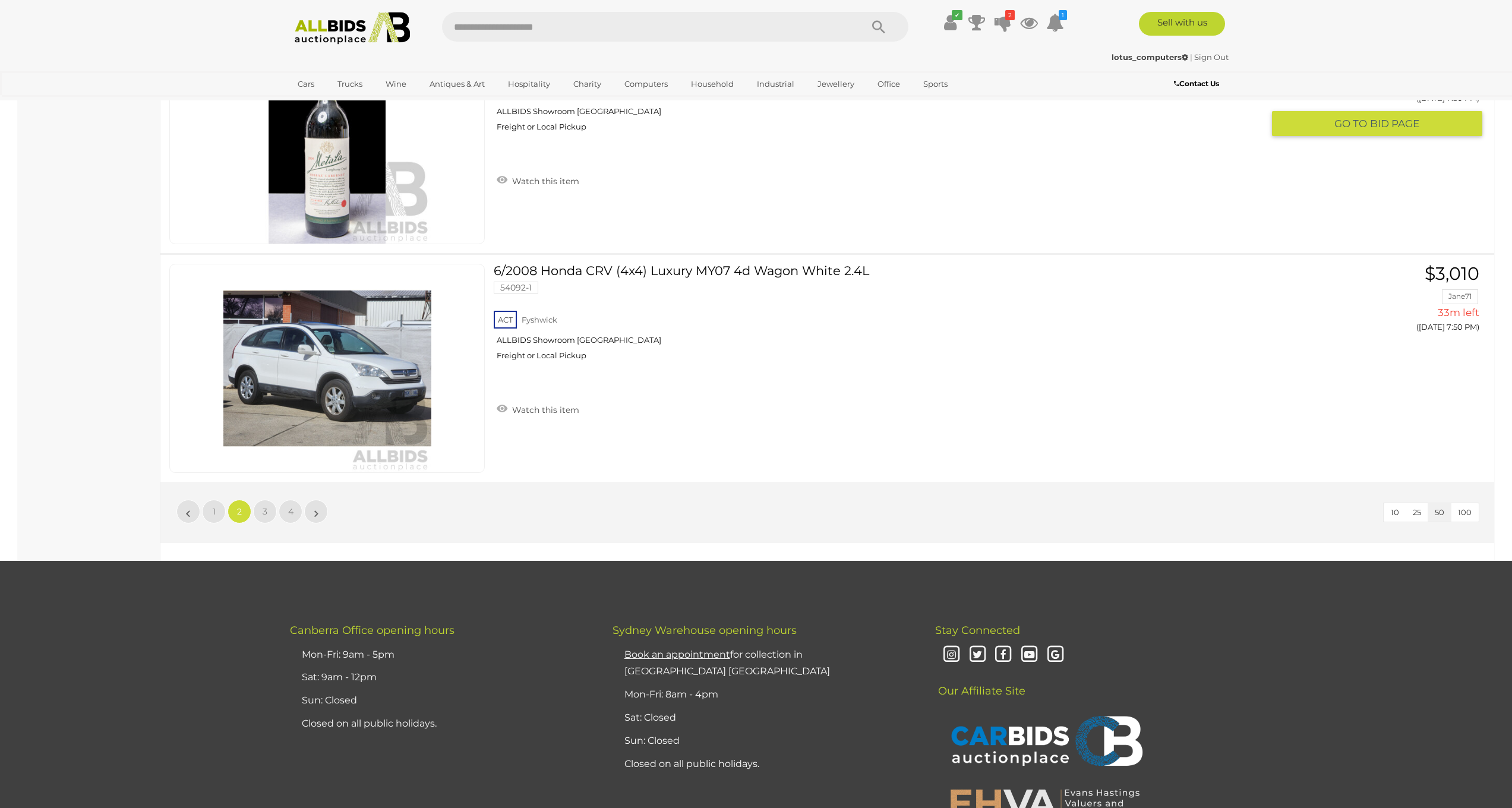
scroll to position [11112, 0]
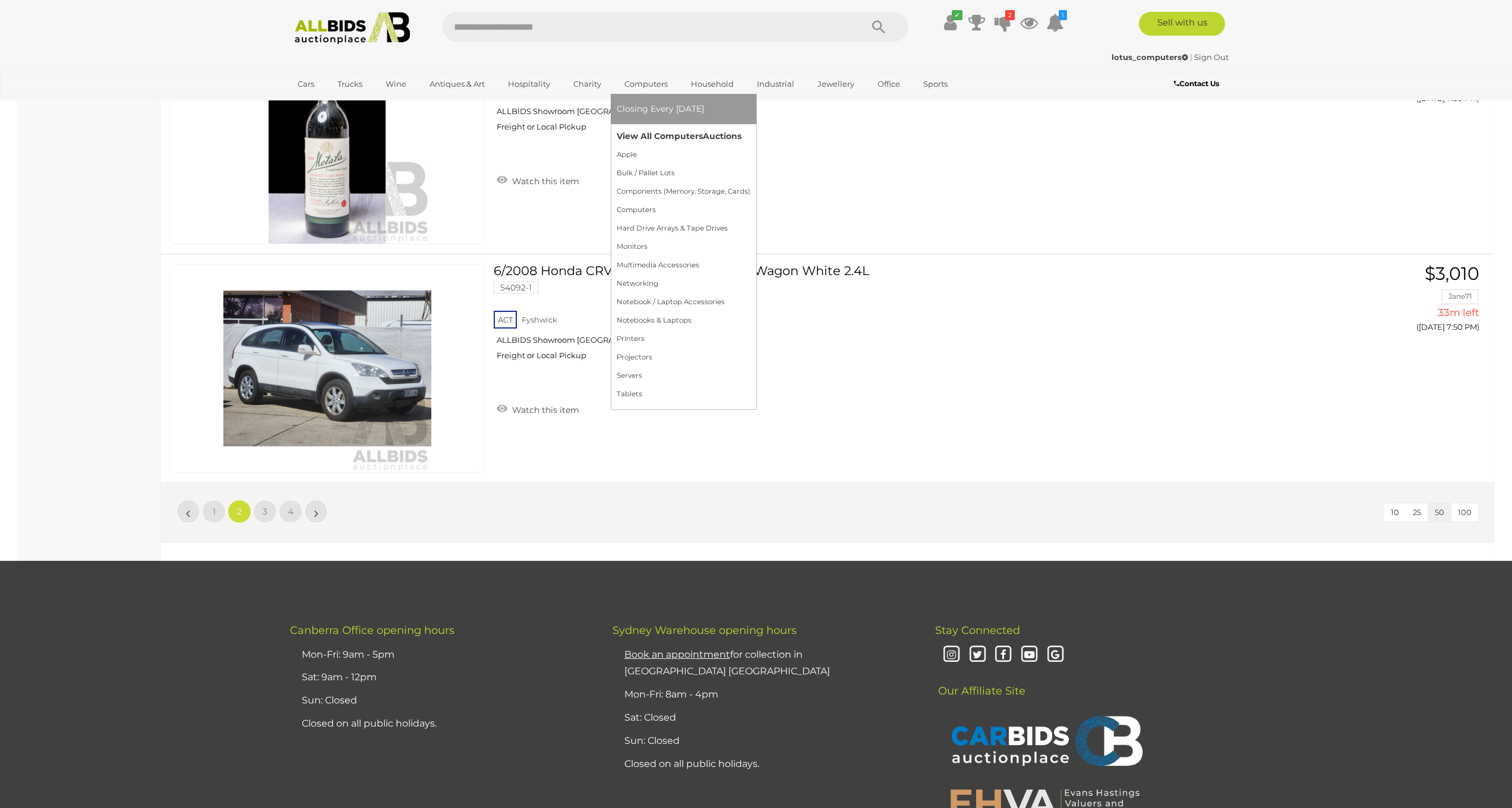
click at [651, 131] on link "View All Computers Auctions" at bounding box center [684, 136] width 134 height 19
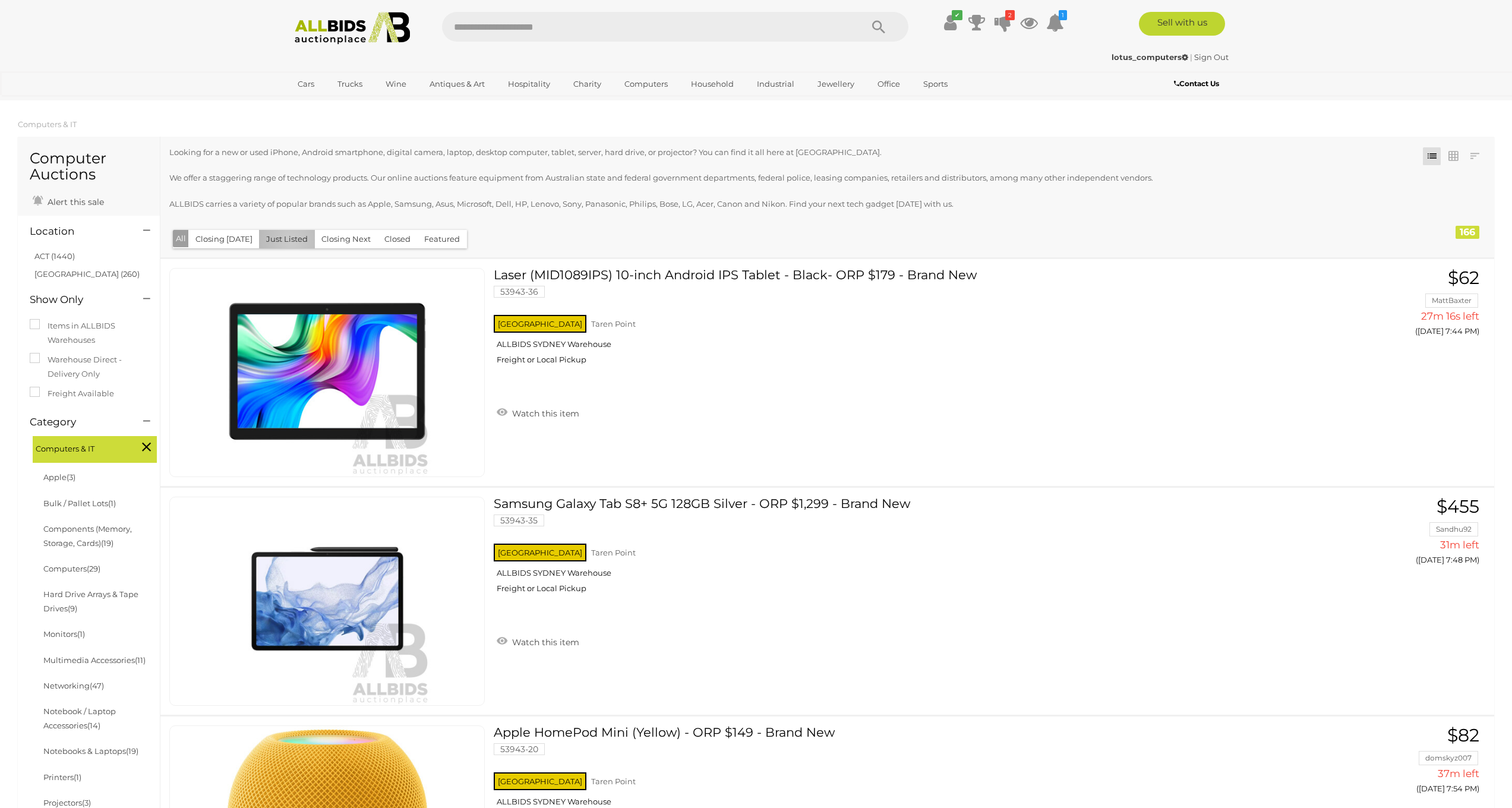
click at [288, 240] on button "Just Listed" at bounding box center [286, 239] width 56 height 19
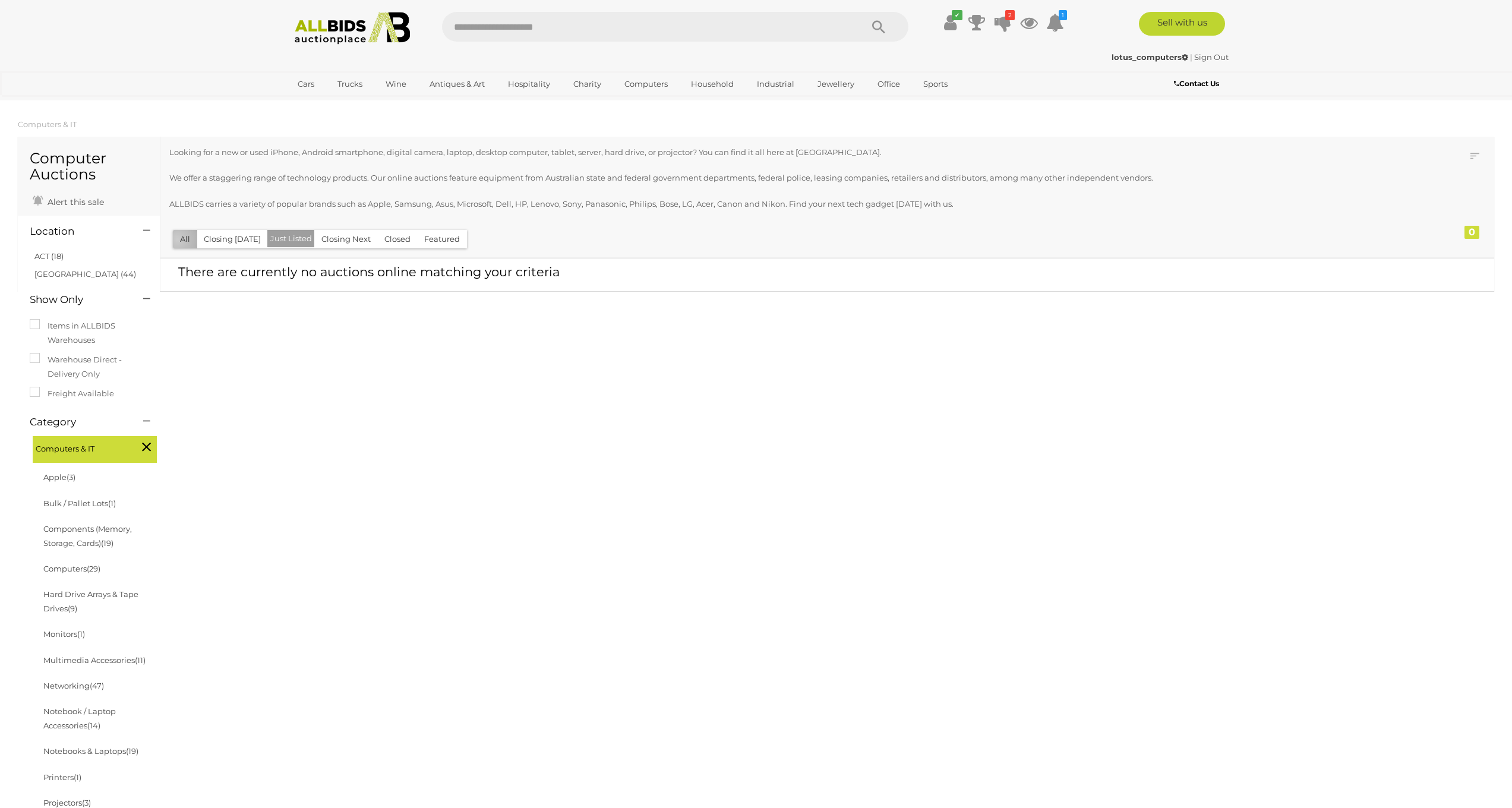
click at [178, 238] on button "All" at bounding box center [185, 239] width 25 height 19
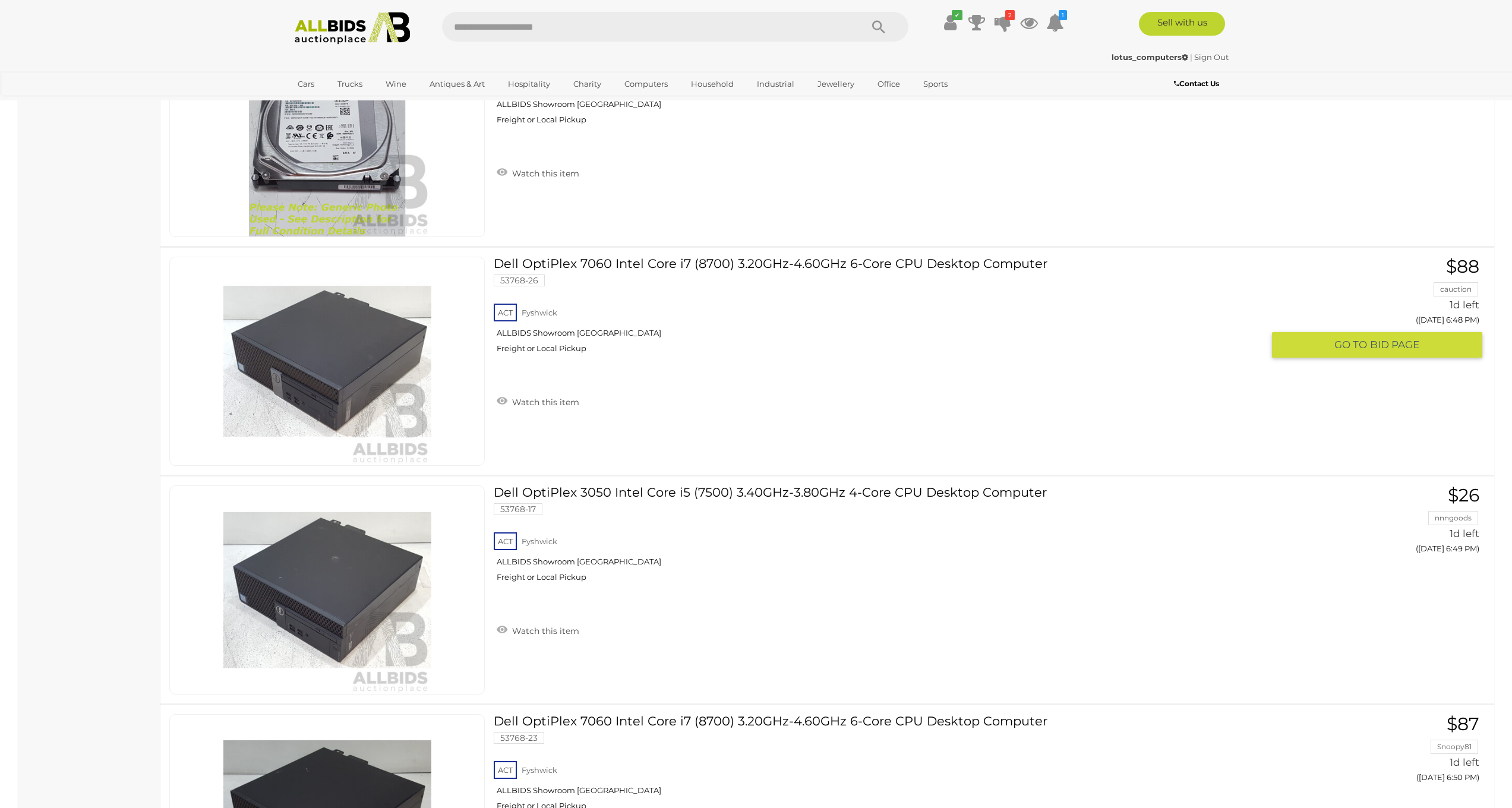
scroll to position [1879, 0]
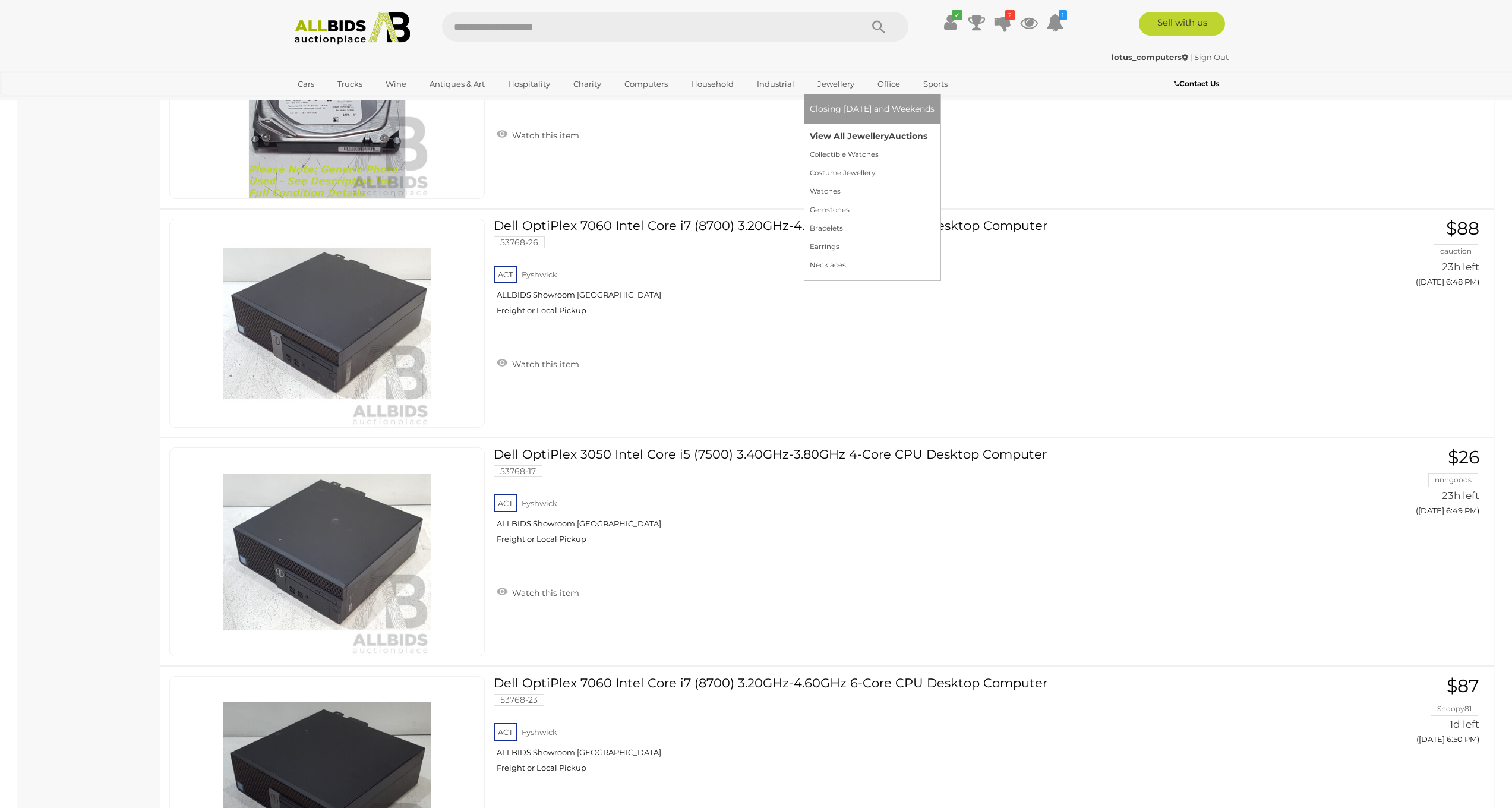
click at [841, 130] on link "View All Jewellery Auctions" at bounding box center [872, 136] width 125 height 19
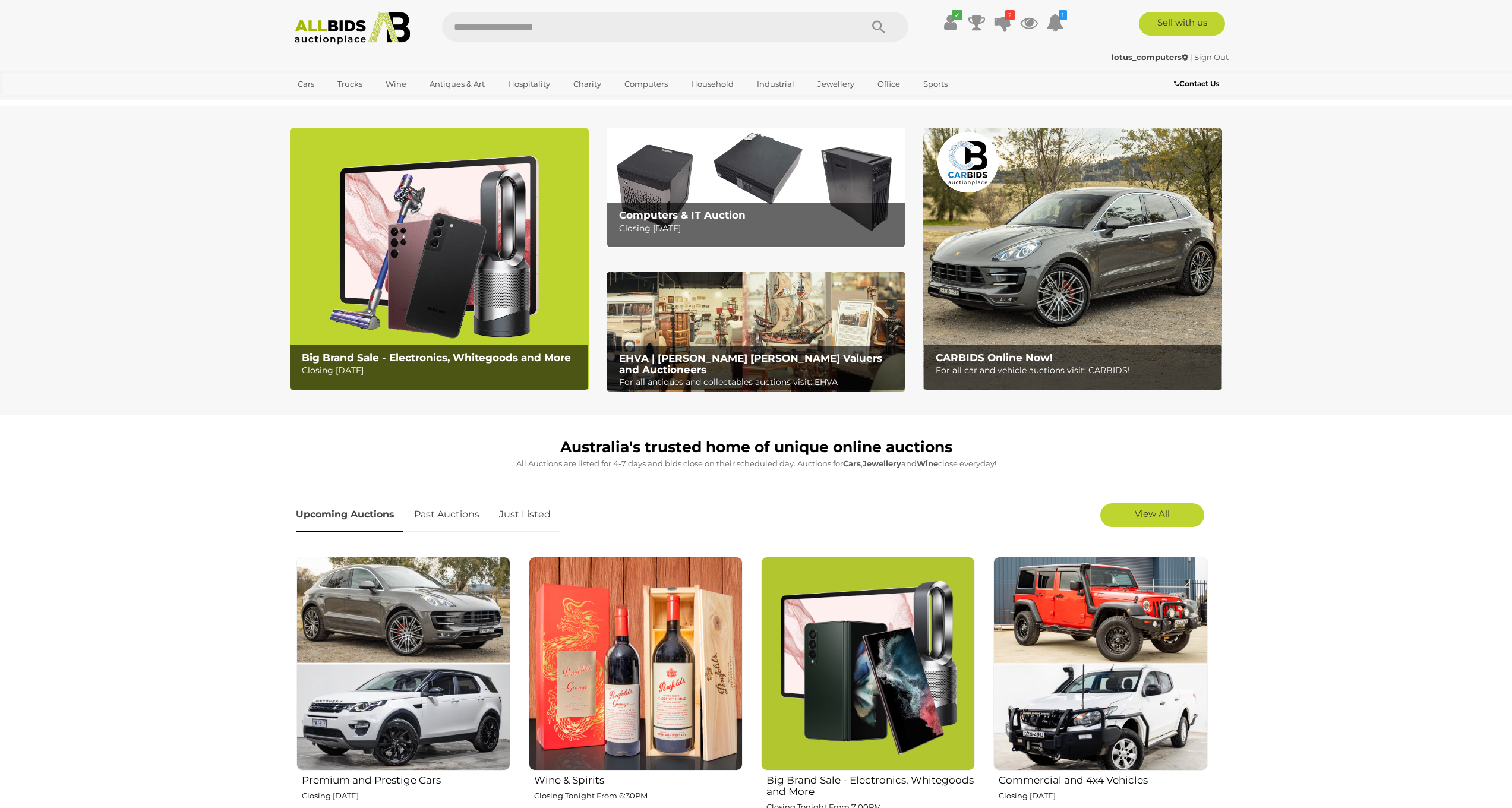
click at [435, 278] on img at bounding box center [439, 259] width 299 height 262
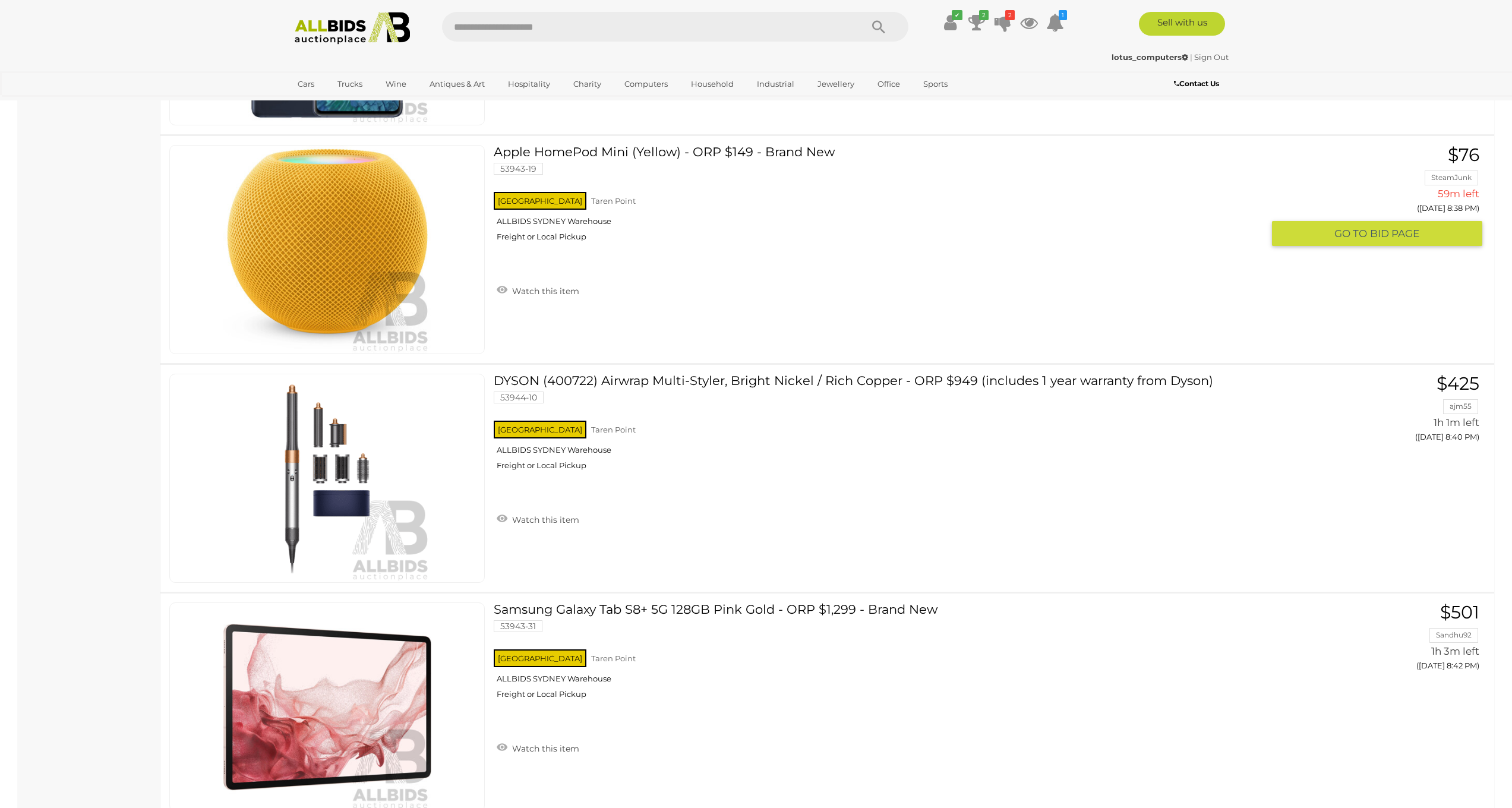
scroll to position [8082, 0]
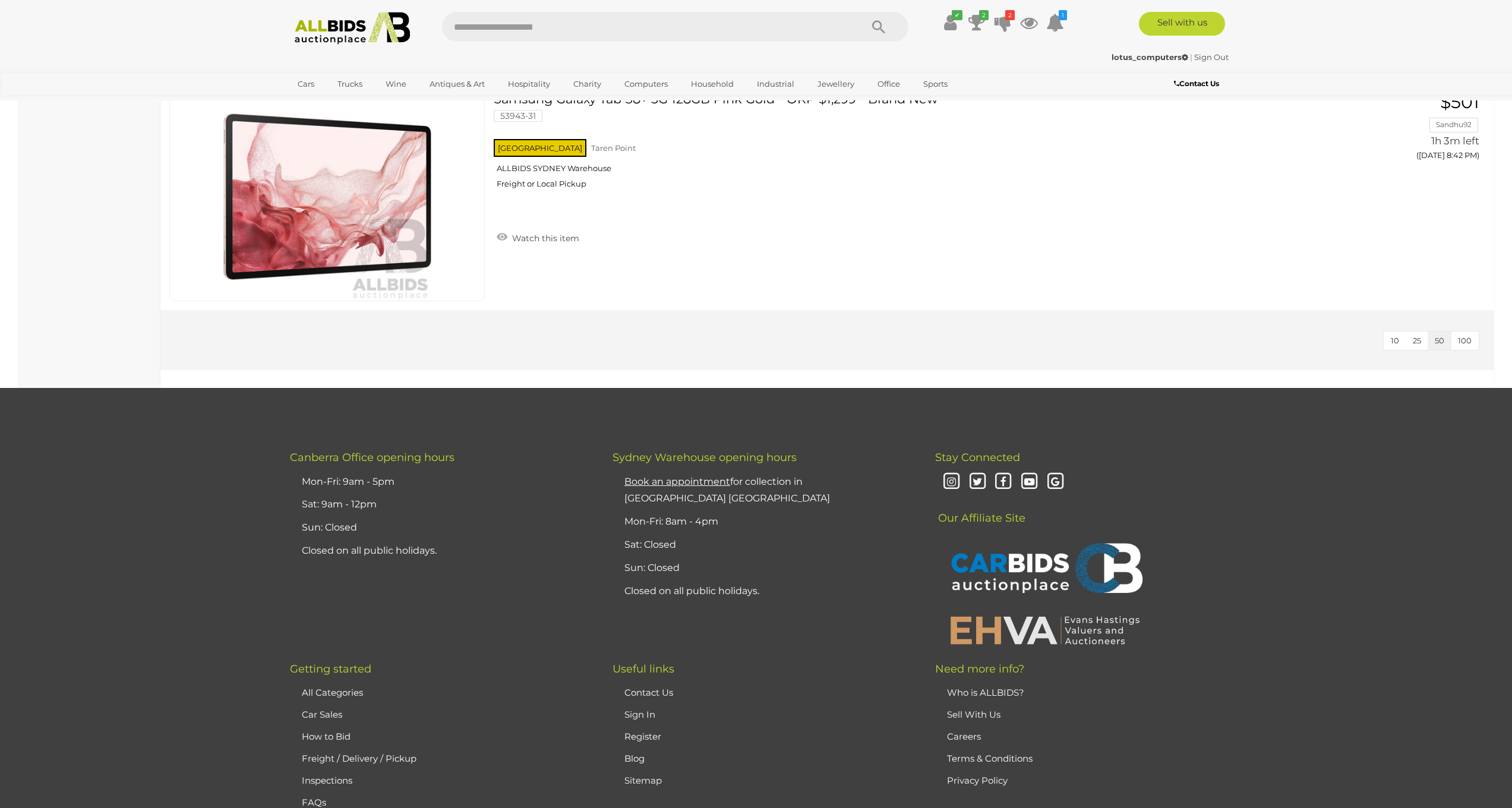
click at [300, 24] on img at bounding box center [353, 28] width 129 height 33
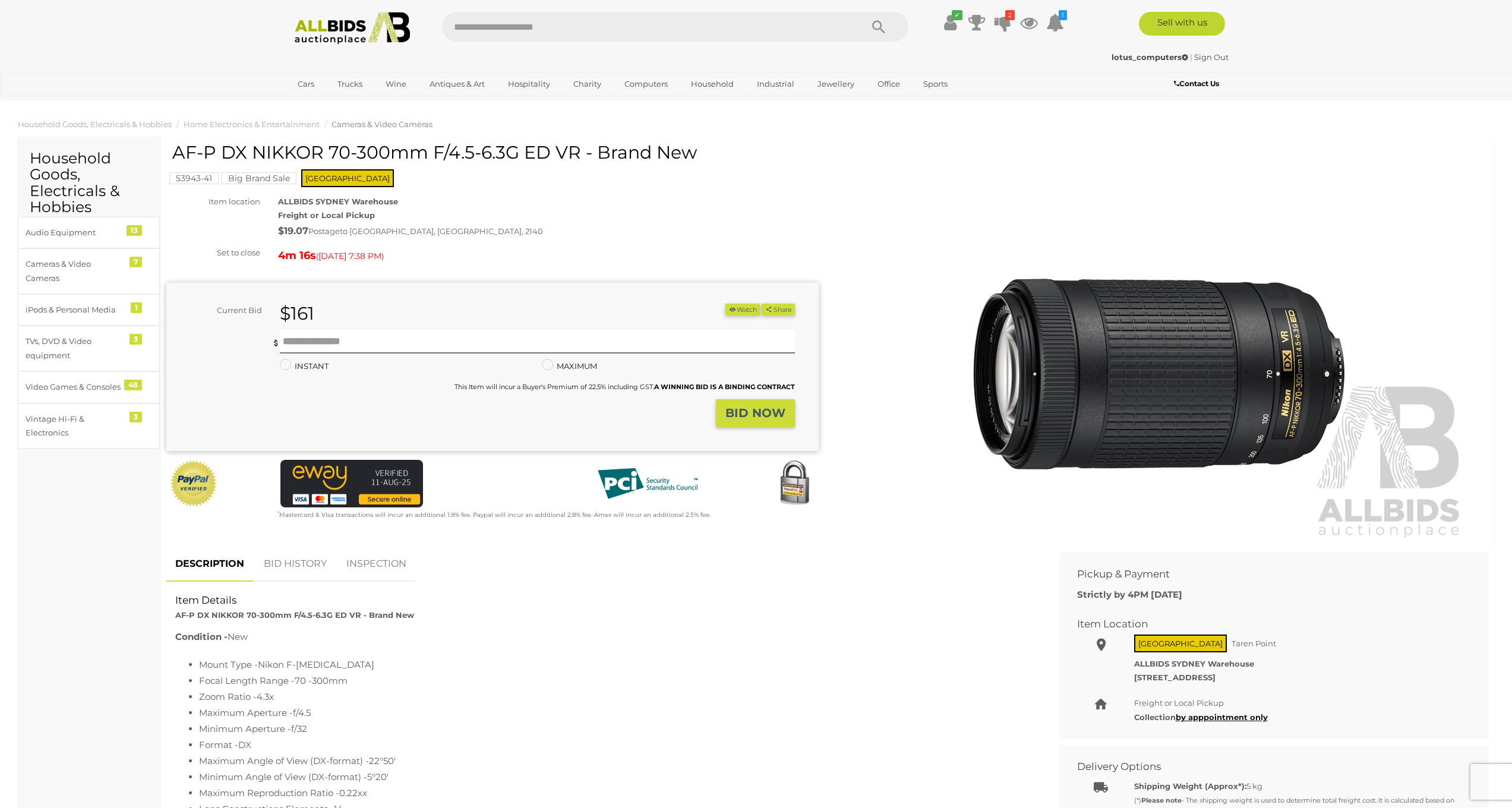
drag, startPoint x: 176, startPoint y: 151, endPoint x: 575, endPoint y: 148, distance: 399.0
click at [575, 148] on h1 "AF-P DX NIKKOR 70-300mm F/4.5-6.3G ED VR - Brand New" at bounding box center [494, 152] width 643 height 20
click at [372, 340] on input "text" at bounding box center [537, 342] width 515 height 24
type input "*"
type input "***"
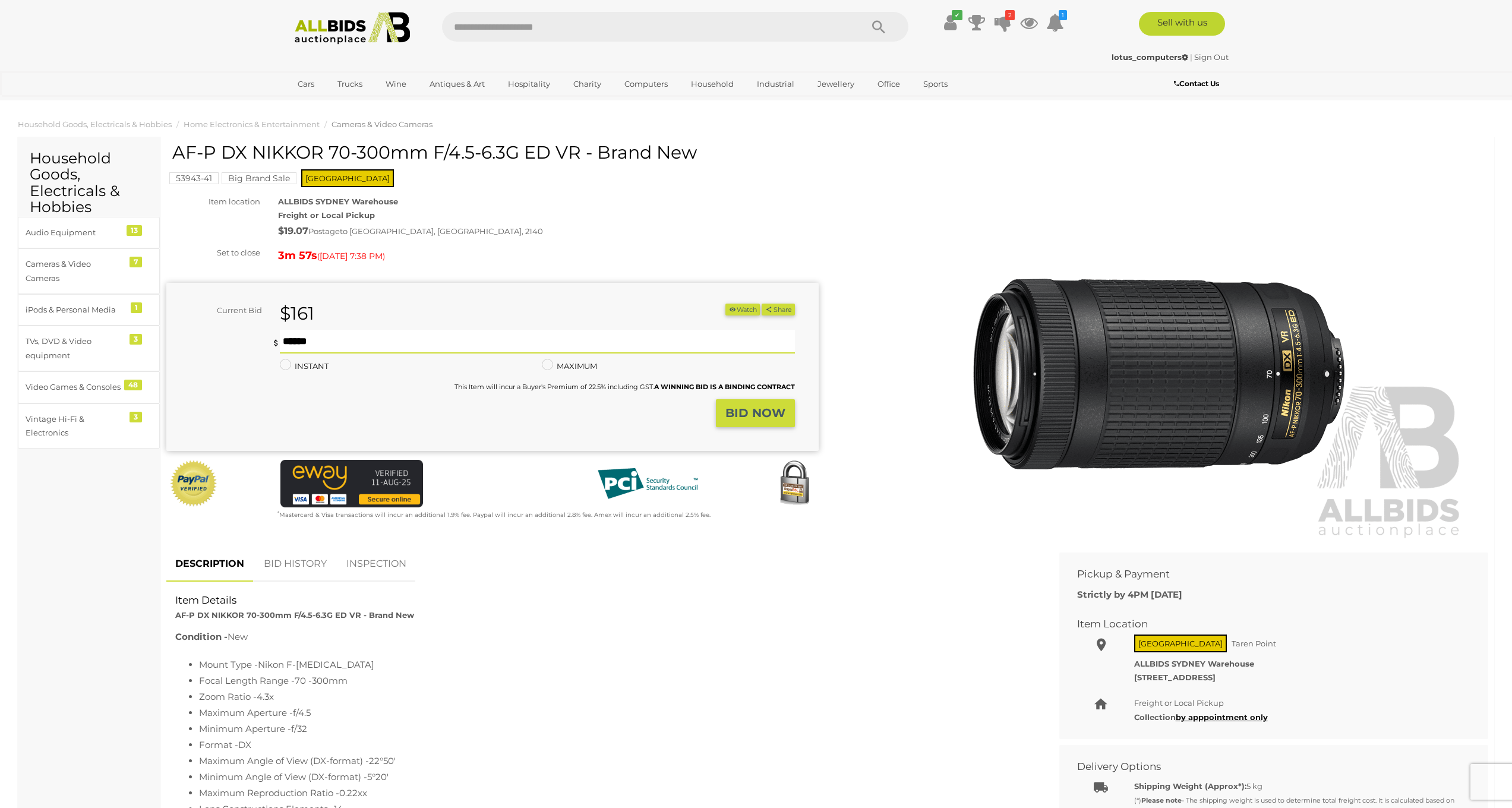
click at [736, 416] on strong "BID NOW" at bounding box center [756, 413] width 60 height 14
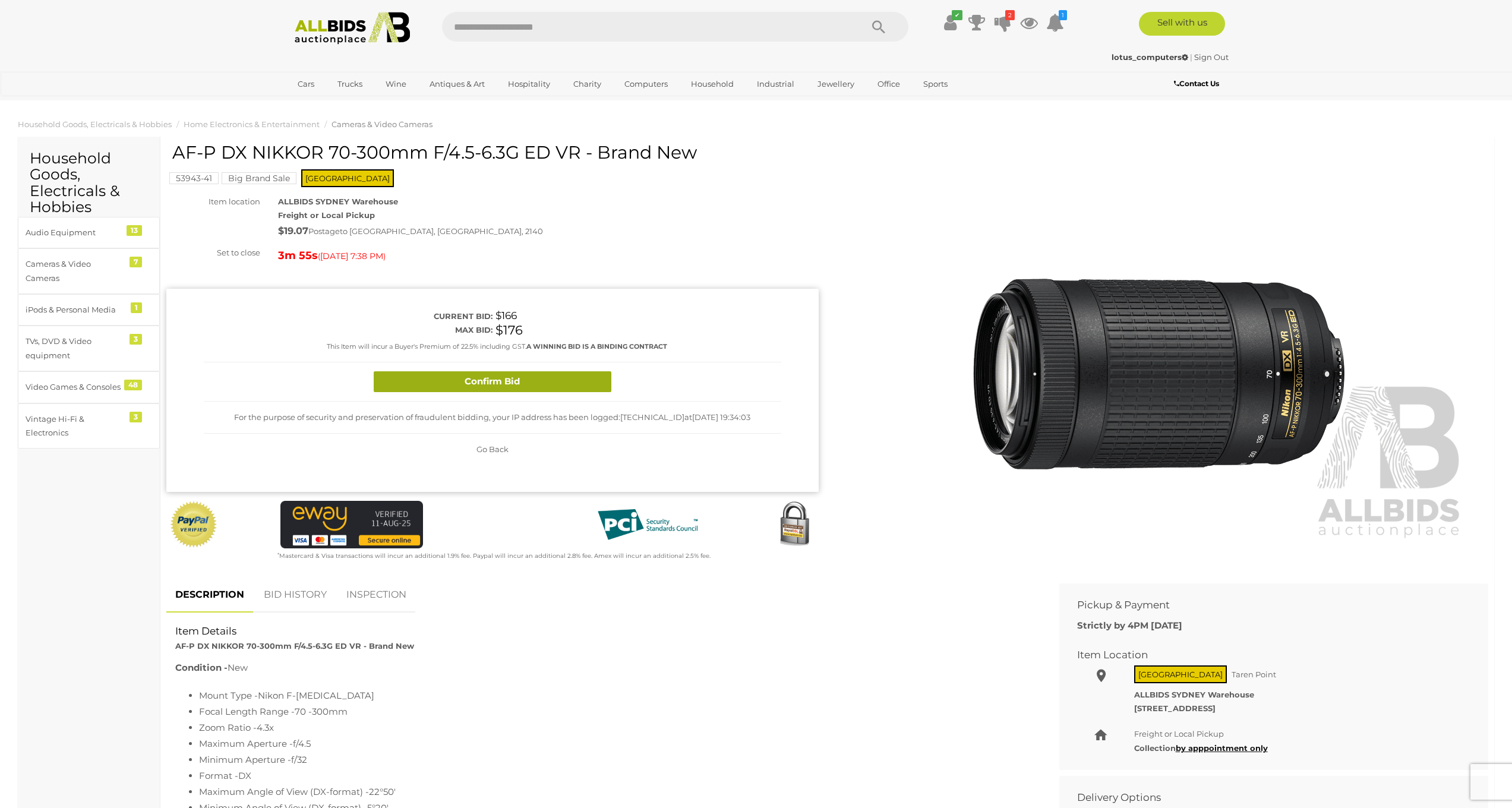
click at [503, 387] on button "Confirm Bid" at bounding box center [493, 381] width 238 height 21
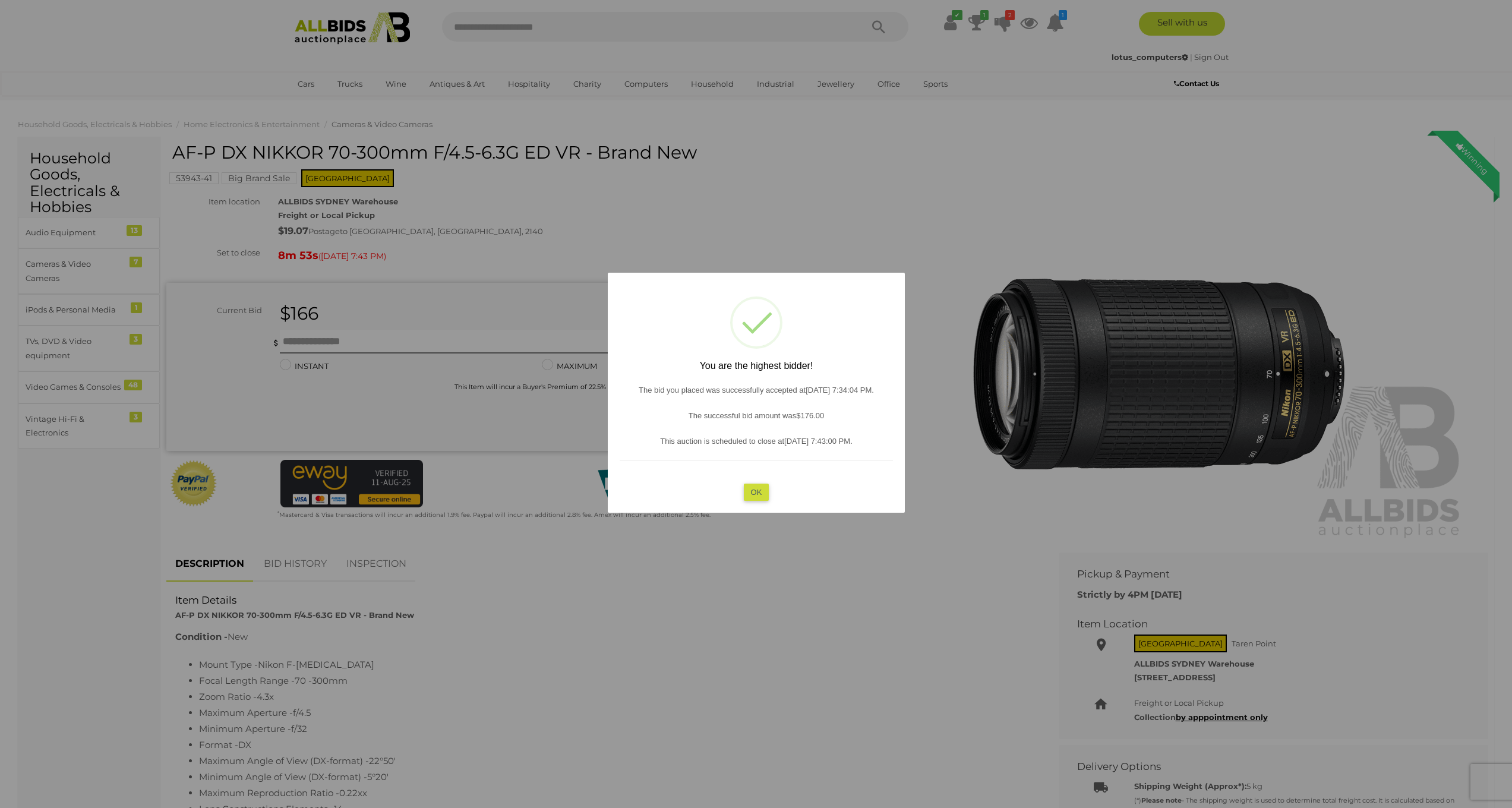
click at [763, 497] on button "OK" at bounding box center [756, 492] width 26 height 17
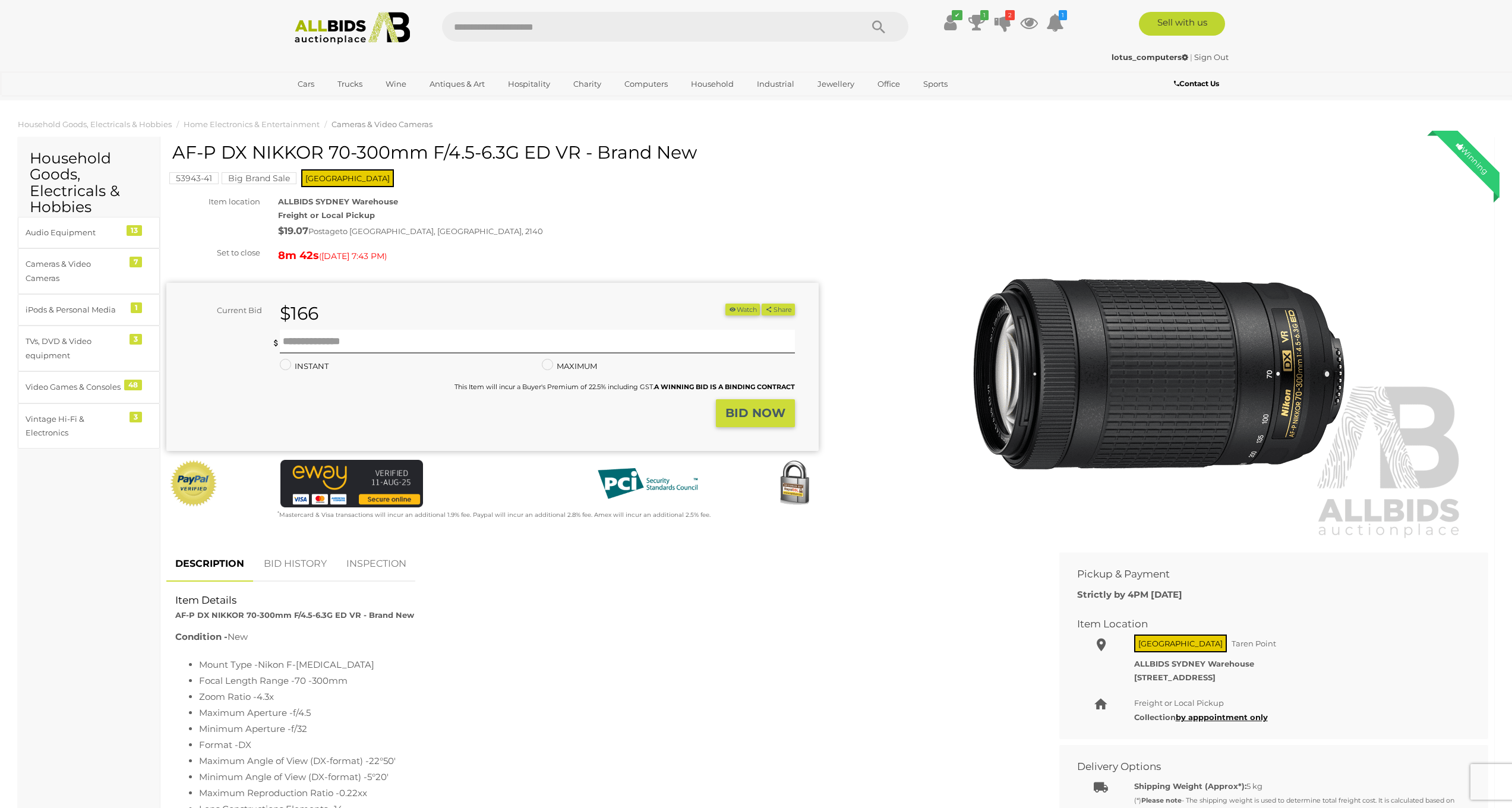
click at [1158, 381] on img at bounding box center [1162, 344] width 609 height 392
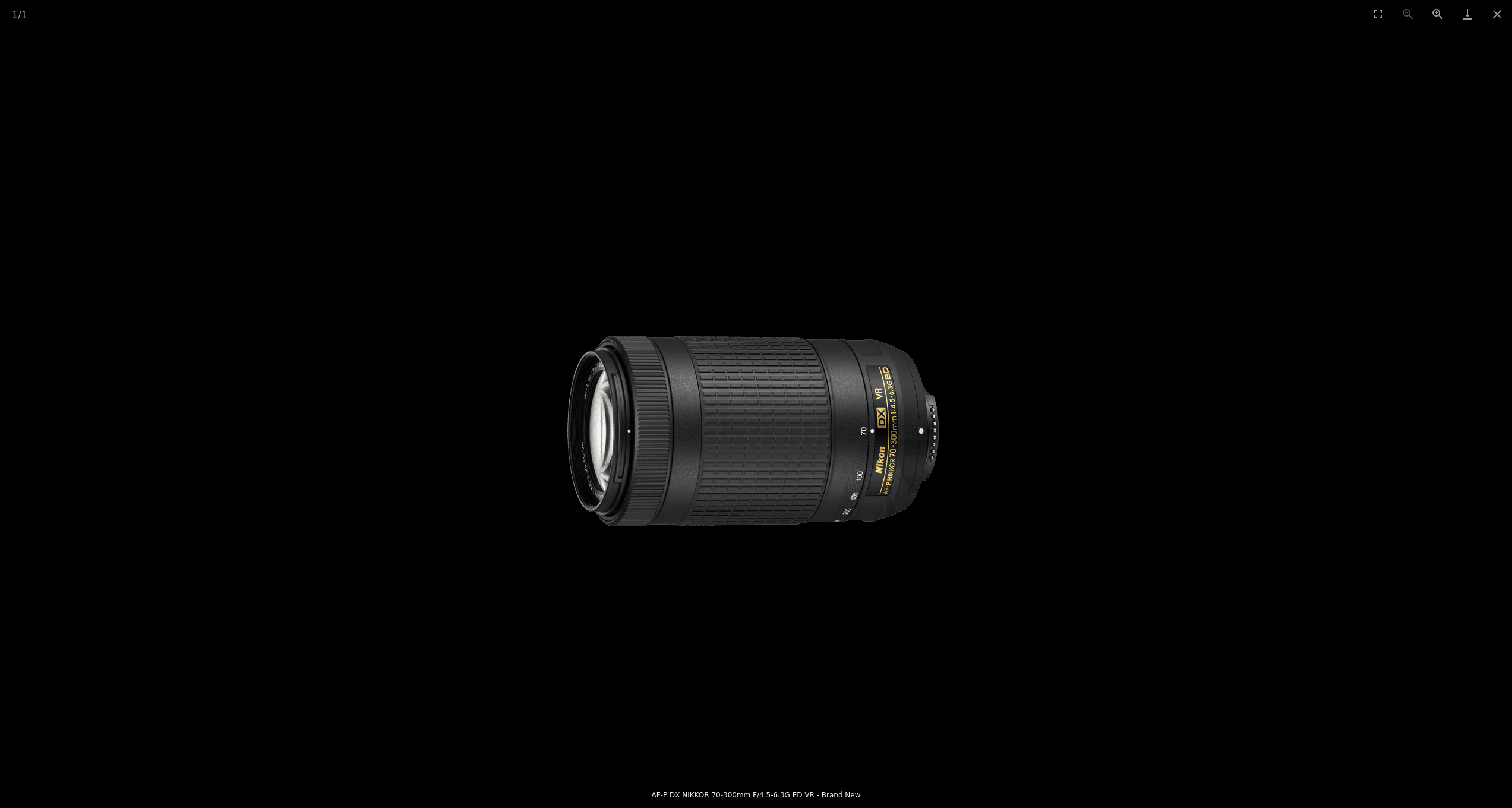
click at [1089, 409] on picture at bounding box center [756, 401] width 1512 height 746
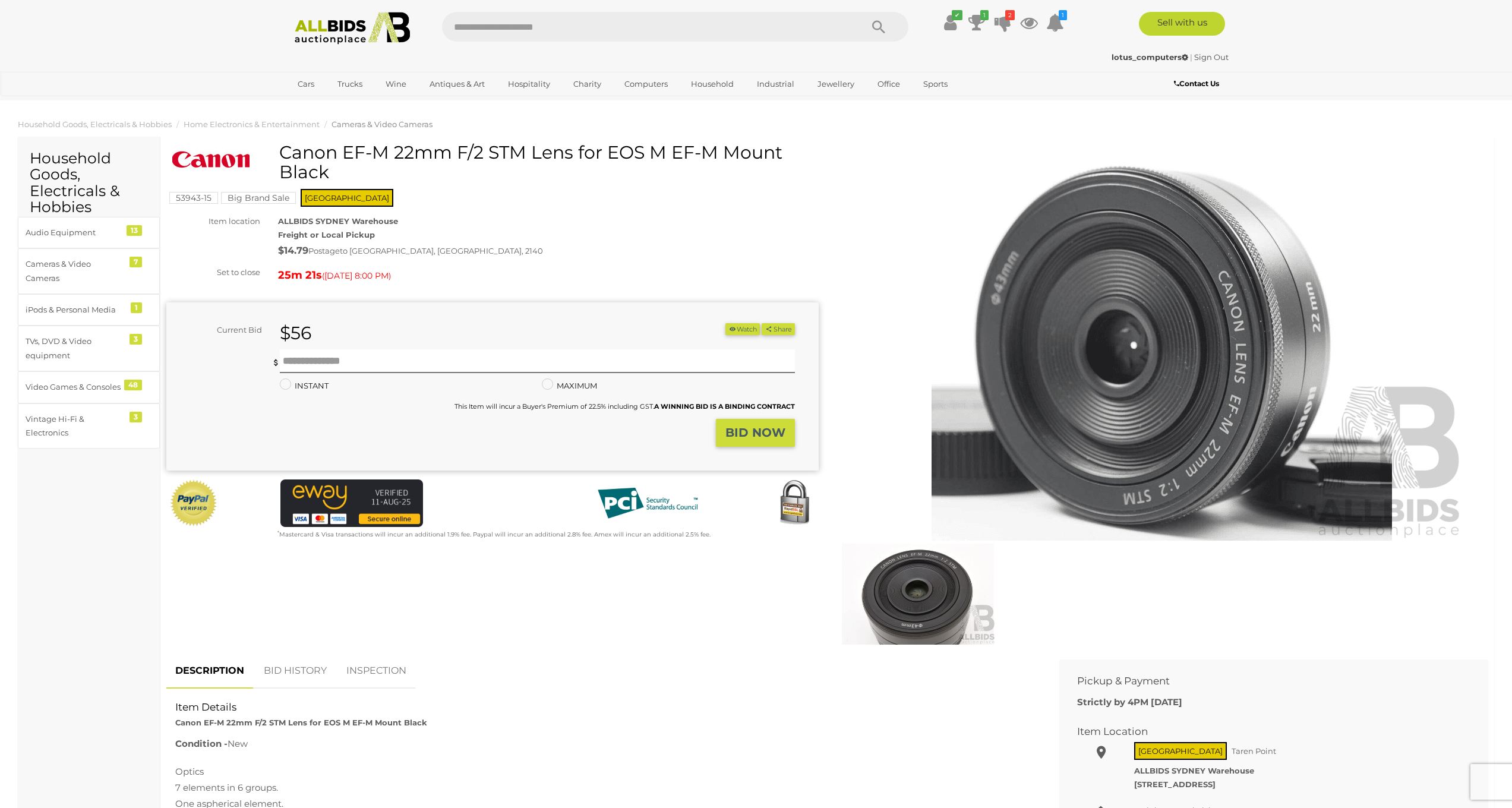
drag, startPoint x: 280, startPoint y: 147, endPoint x: 729, endPoint y: 157, distance: 449.1
click at [802, 172] on h1 "Canon EF-M 22mm F/2 STM Lens for EOS M EF-M Mount Black" at bounding box center [494, 163] width 643 height 39
click at [405, 358] on input "text" at bounding box center [537, 361] width 515 height 24
type input "**"
click at [771, 432] on strong "BID NOW" at bounding box center [756, 433] width 60 height 14
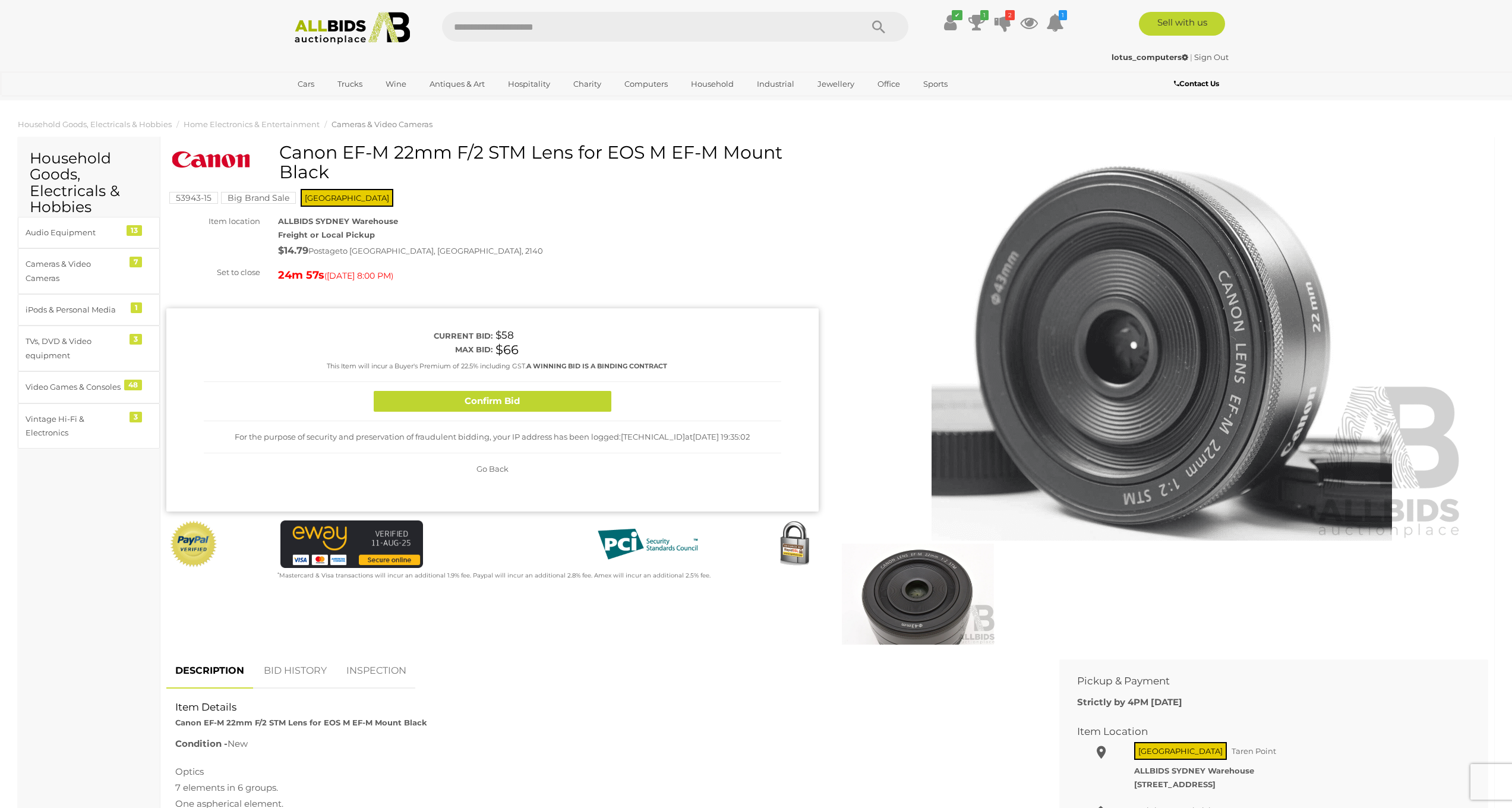
click at [598, 412] on div "Confirm Bid" at bounding box center [493, 402] width 578 height 39
click at [595, 408] on button "Confirm Bid" at bounding box center [493, 401] width 238 height 21
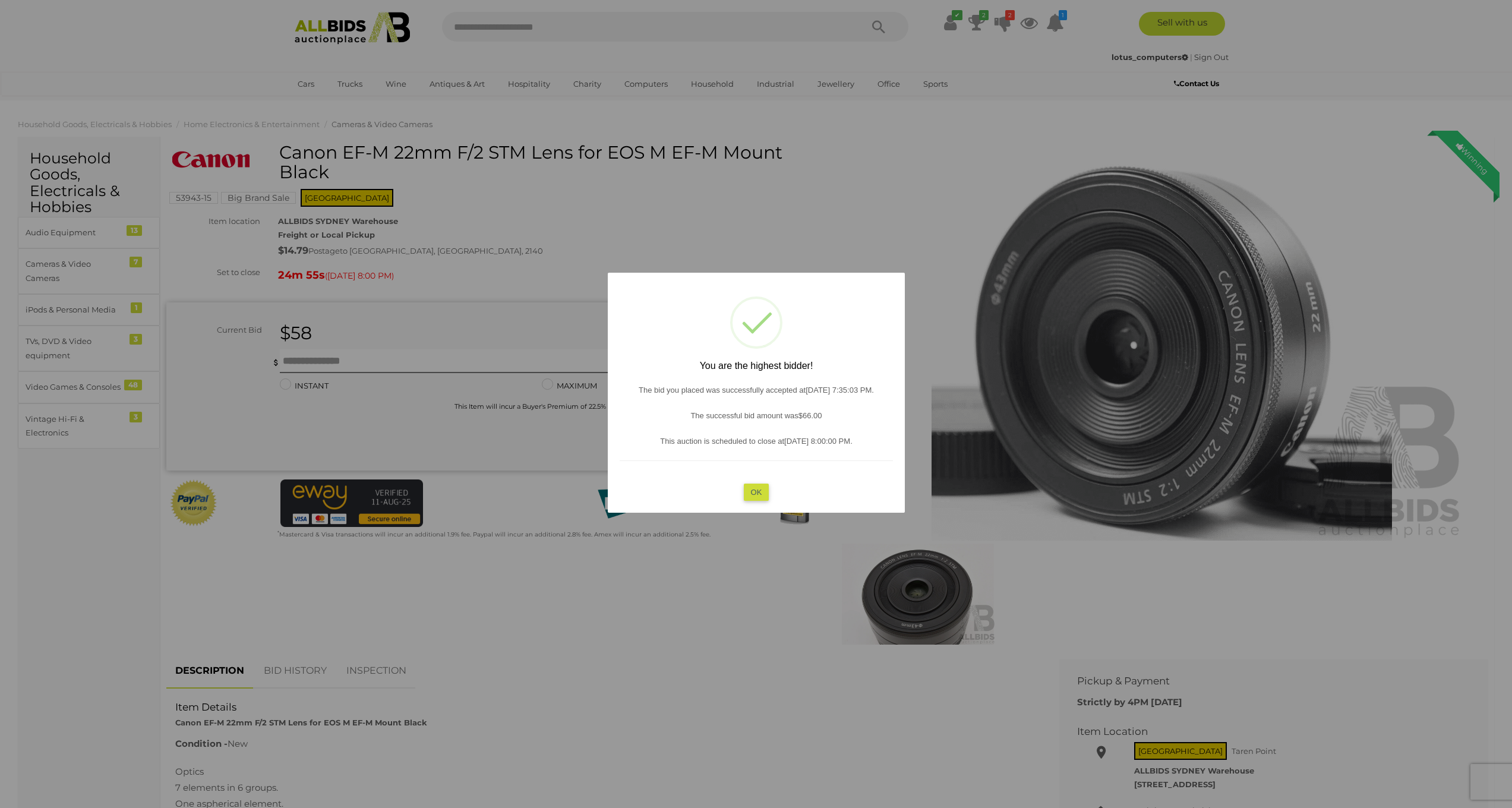
click at [754, 497] on button "OK" at bounding box center [756, 492] width 26 height 17
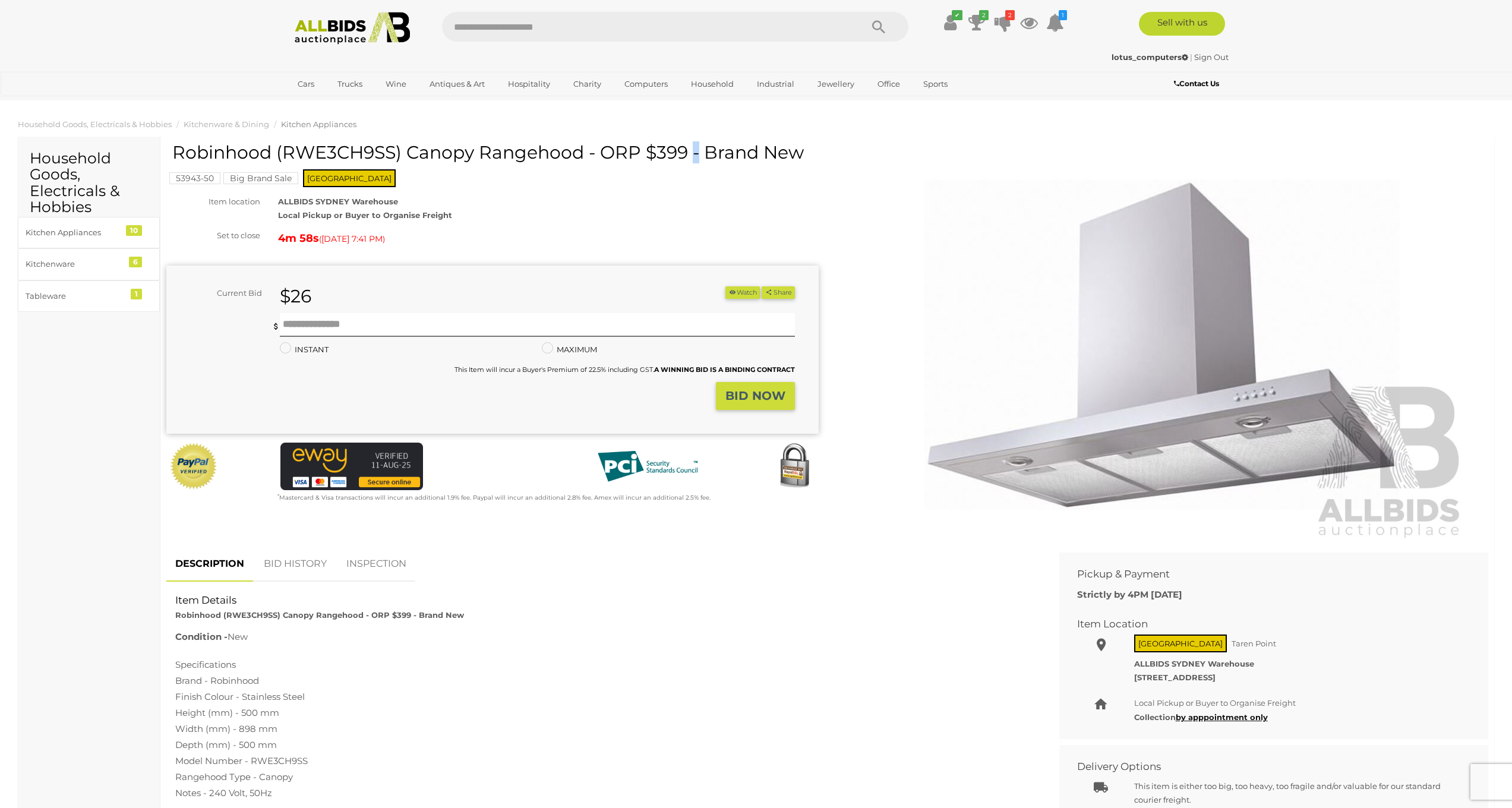
click at [182, 145] on h1 "Robinhood (RWE3CH9SS) Canopy Rangehood - ORP $399 - Brand New" at bounding box center [494, 152] width 643 height 20
click at [178, 152] on h1 "Robinhood (RWE3CH9SS) Canopy Rangehood - ORP $399 - Brand New" at bounding box center [494, 152] width 643 height 20
drag, startPoint x: 177, startPoint y: 152, endPoint x: 403, endPoint y: 148, distance: 226.0
click at [403, 148] on h1 "Robinhood (RWE3CH9SS) Canopy Rangehood - ORP $399 - Brand New" at bounding box center [494, 152] width 643 height 20
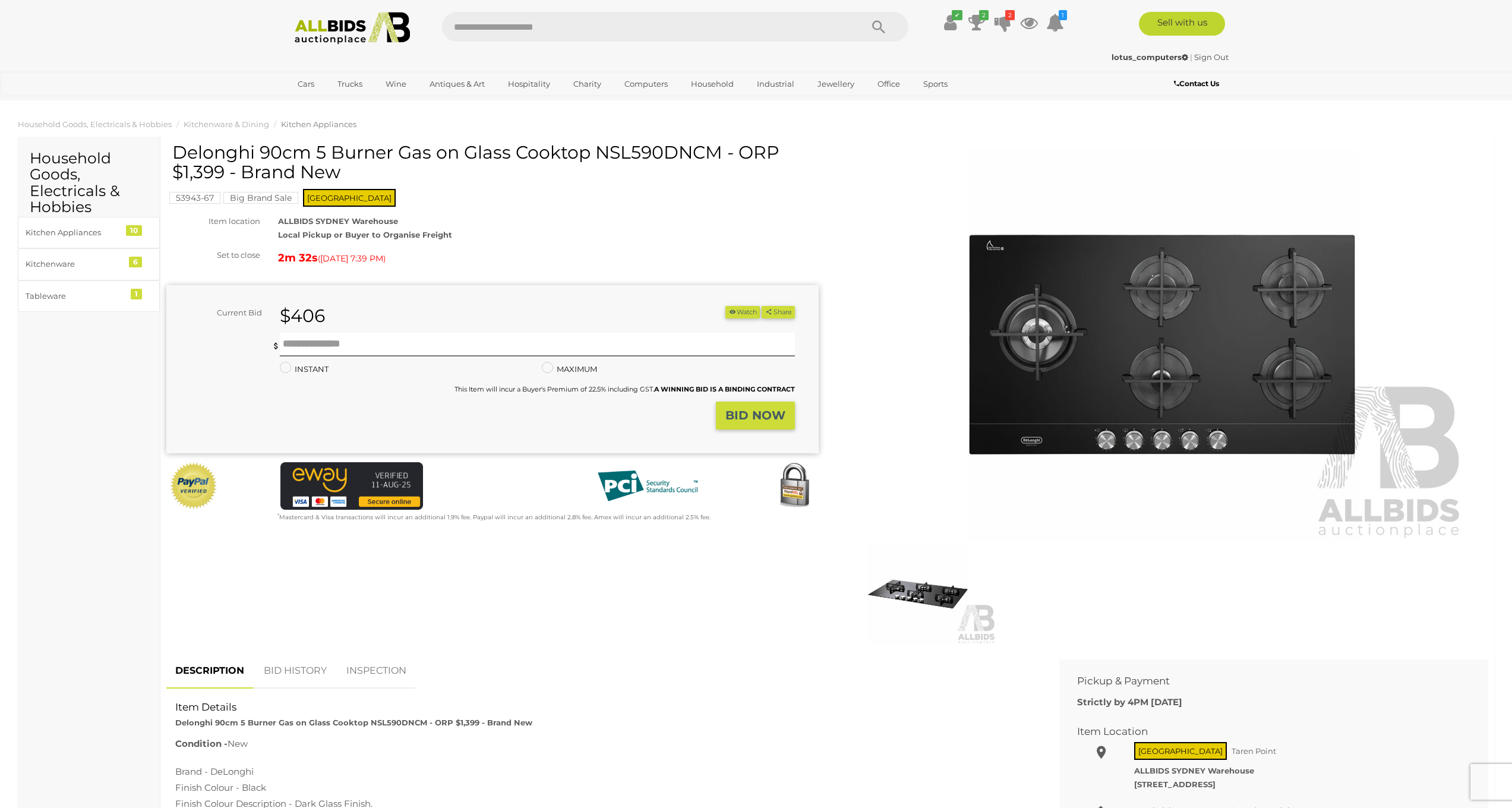
drag, startPoint x: 176, startPoint y: 149, endPoint x: 715, endPoint y: 145, distance: 539.0
click at [715, 145] on h1 "Delonghi 90cm 5 Burner Gas on Glass Cooktop NSL590DNCM - ORP $1,399 - Brand New" at bounding box center [494, 163] width 643 height 39
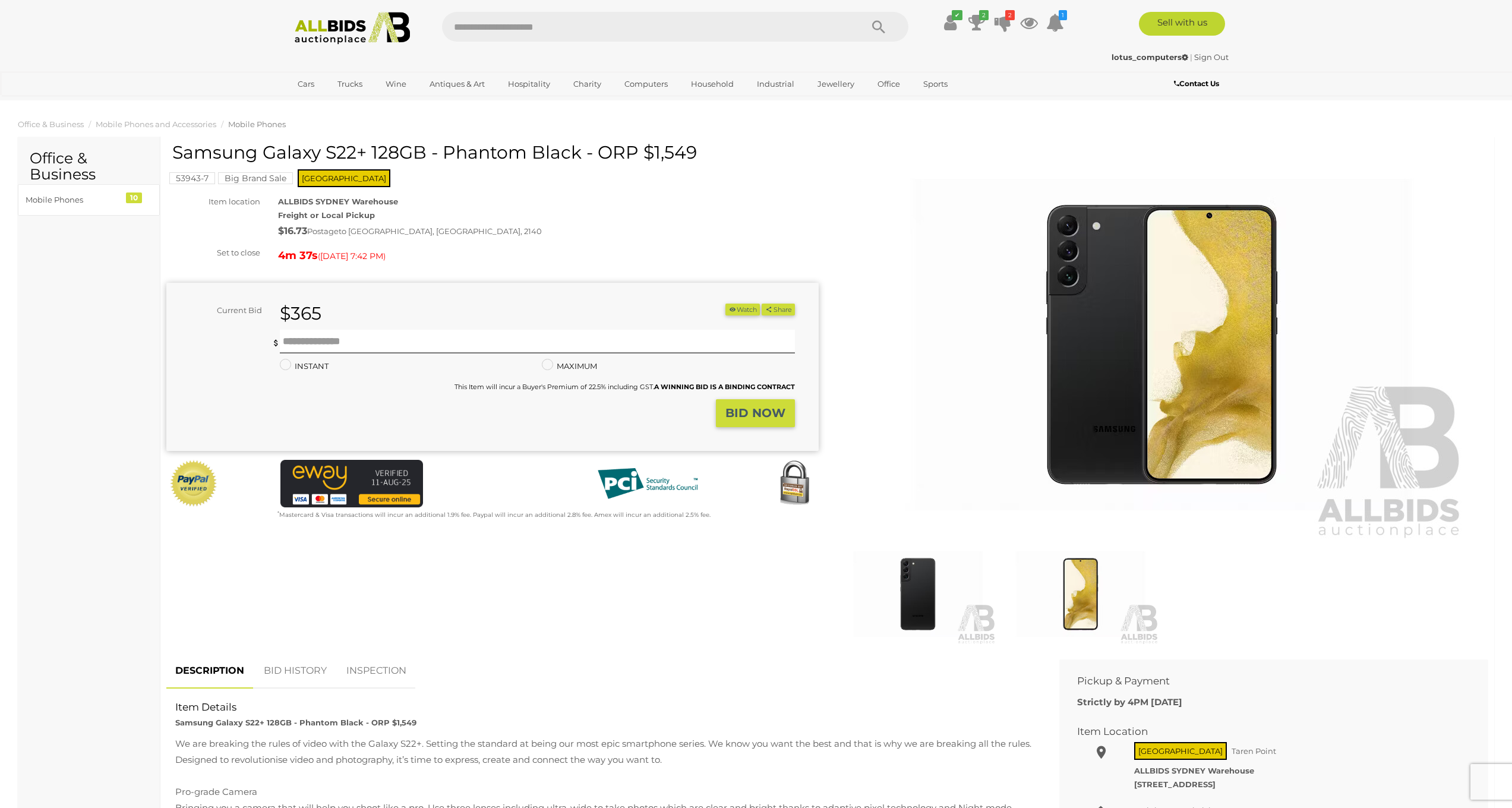
drag, startPoint x: 172, startPoint y: 150, endPoint x: 303, endPoint y: 152, distance: 131.0
click at [303, 152] on div "Samsung Galaxy S22+ 128GB - Phantom Black - ORP $1,549 53943-7 Big Brand Sale N…" at bounding box center [492, 332] width 652 height 378
drag, startPoint x: 360, startPoint y: 154, endPoint x: 372, endPoint y: 155, distance: 12.0
click at [360, 154] on h1 "Samsung Galaxy S22+ 128GB - Phantom Black - ORP $1,549" at bounding box center [494, 152] width 643 height 20
drag, startPoint x: 575, startPoint y: 154, endPoint x: 532, endPoint y: 154, distance: 43.0
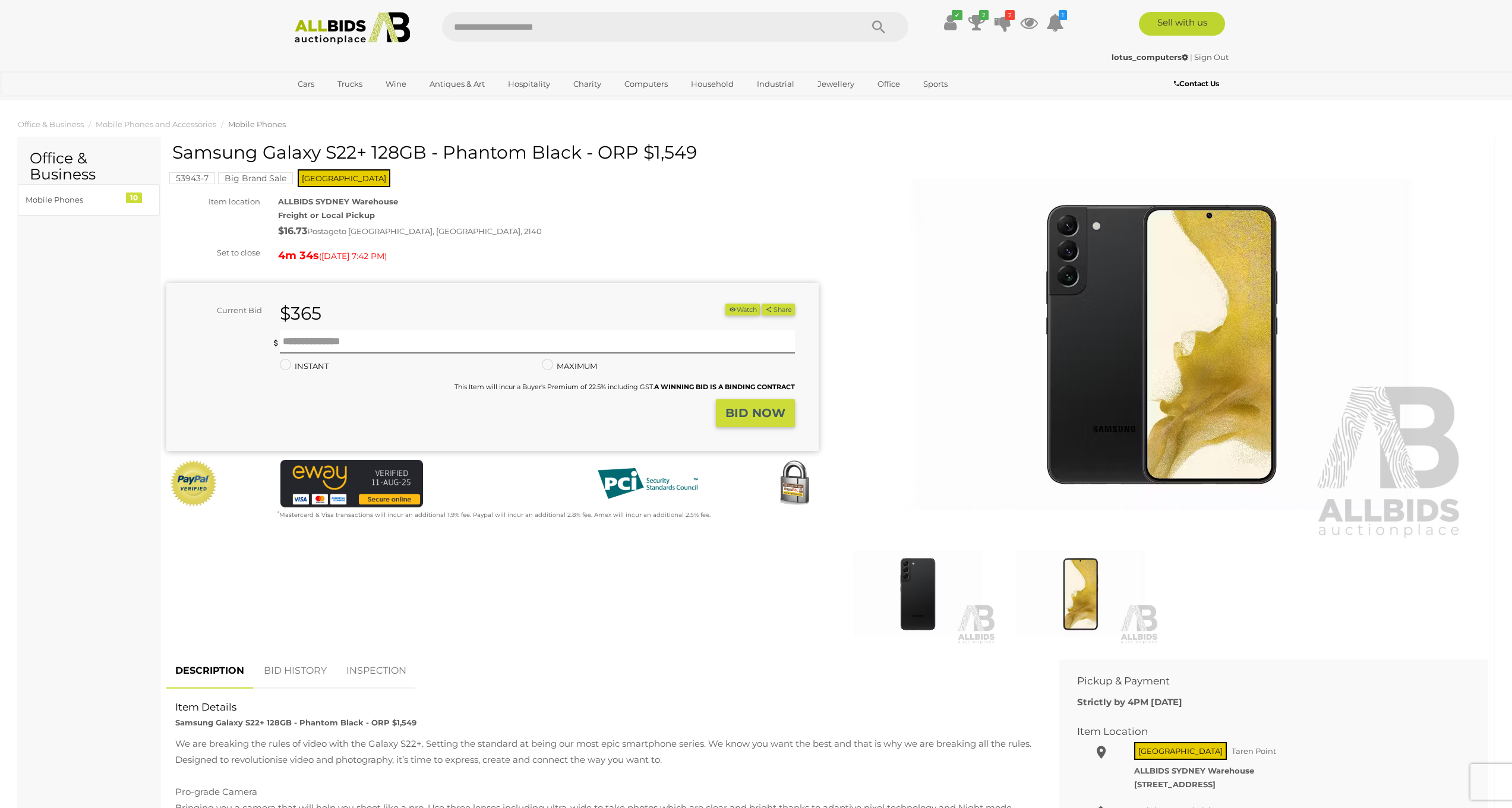
click at [424, 143] on h1 "Samsung Galaxy S22+ 128GB - Phantom Black - ORP $1,549" at bounding box center [494, 152] width 643 height 20
drag, startPoint x: 565, startPoint y: 152, endPoint x: 176, endPoint y: 154, distance: 389.0
click at [175, 154] on h1 "Samsung Galaxy S22+ 128GB - Phantom Black - ORP $1,549" at bounding box center [494, 152] width 643 height 20
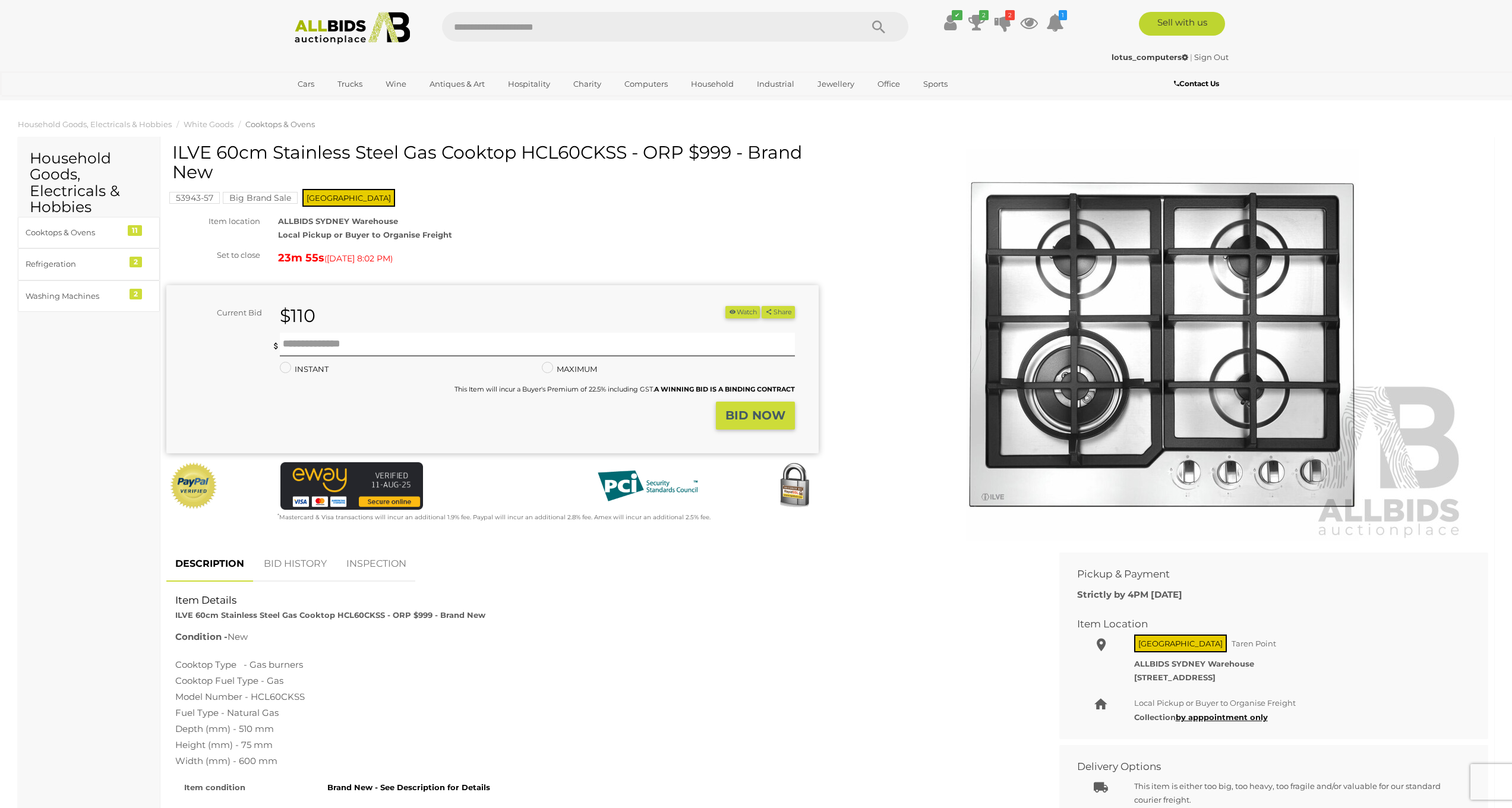
drag, startPoint x: 173, startPoint y: 149, endPoint x: 624, endPoint y: 155, distance: 451.0
click at [624, 155] on h1 "ILVE 60cm Stainless Steel Gas Cooktop HCL60CKSS - ORP $999 - Brand New" at bounding box center [494, 163] width 643 height 39
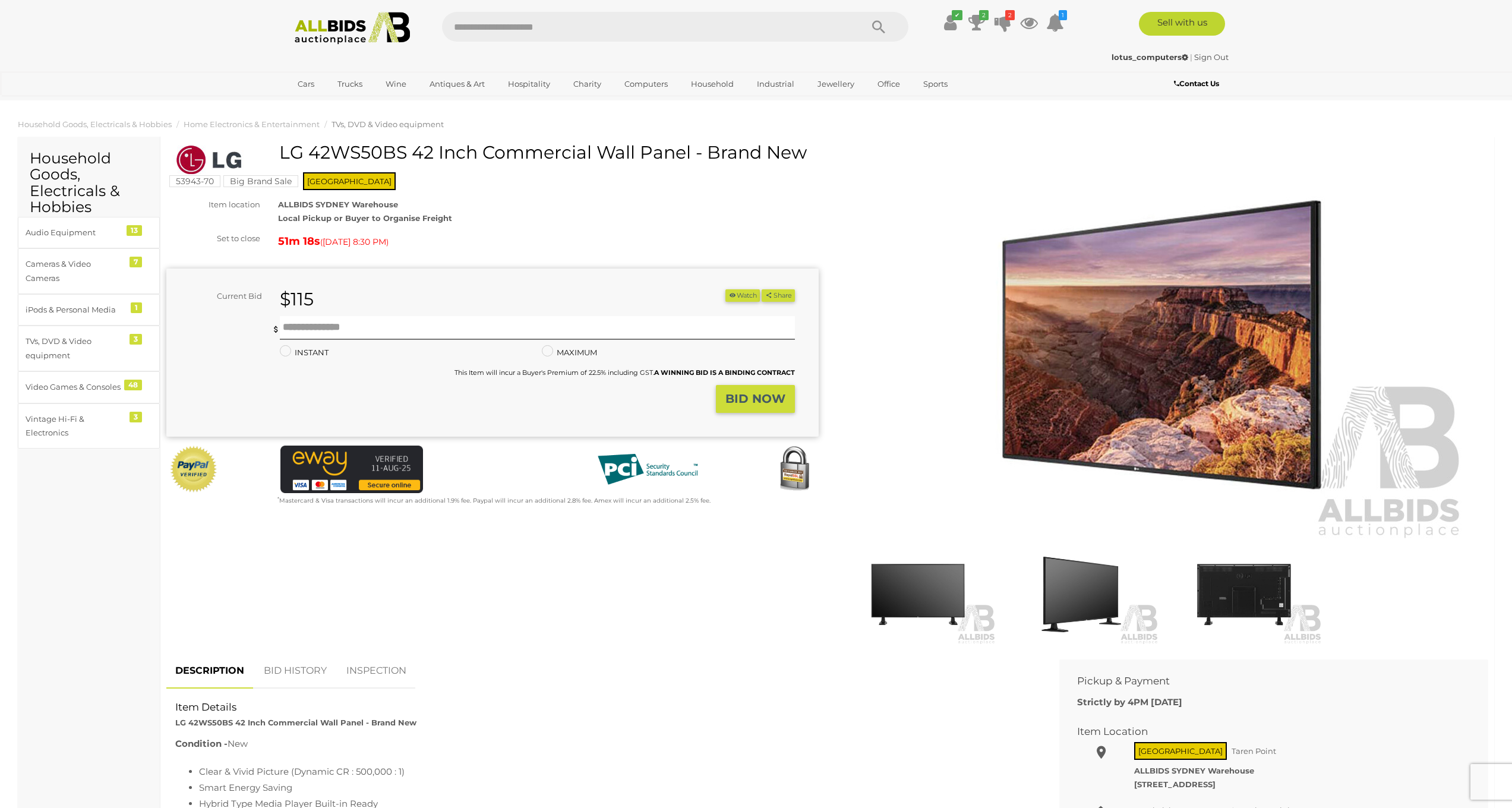
drag, startPoint x: 282, startPoint y: 149, endPoint x: 688, endPoint y: 149, distance: 406.0
click at [688, 149] on h1 "LG 42WS50BS 42 Inch Commercial Wall Panel - Brand New" at bounding box center [494, 152] width 643 height 20
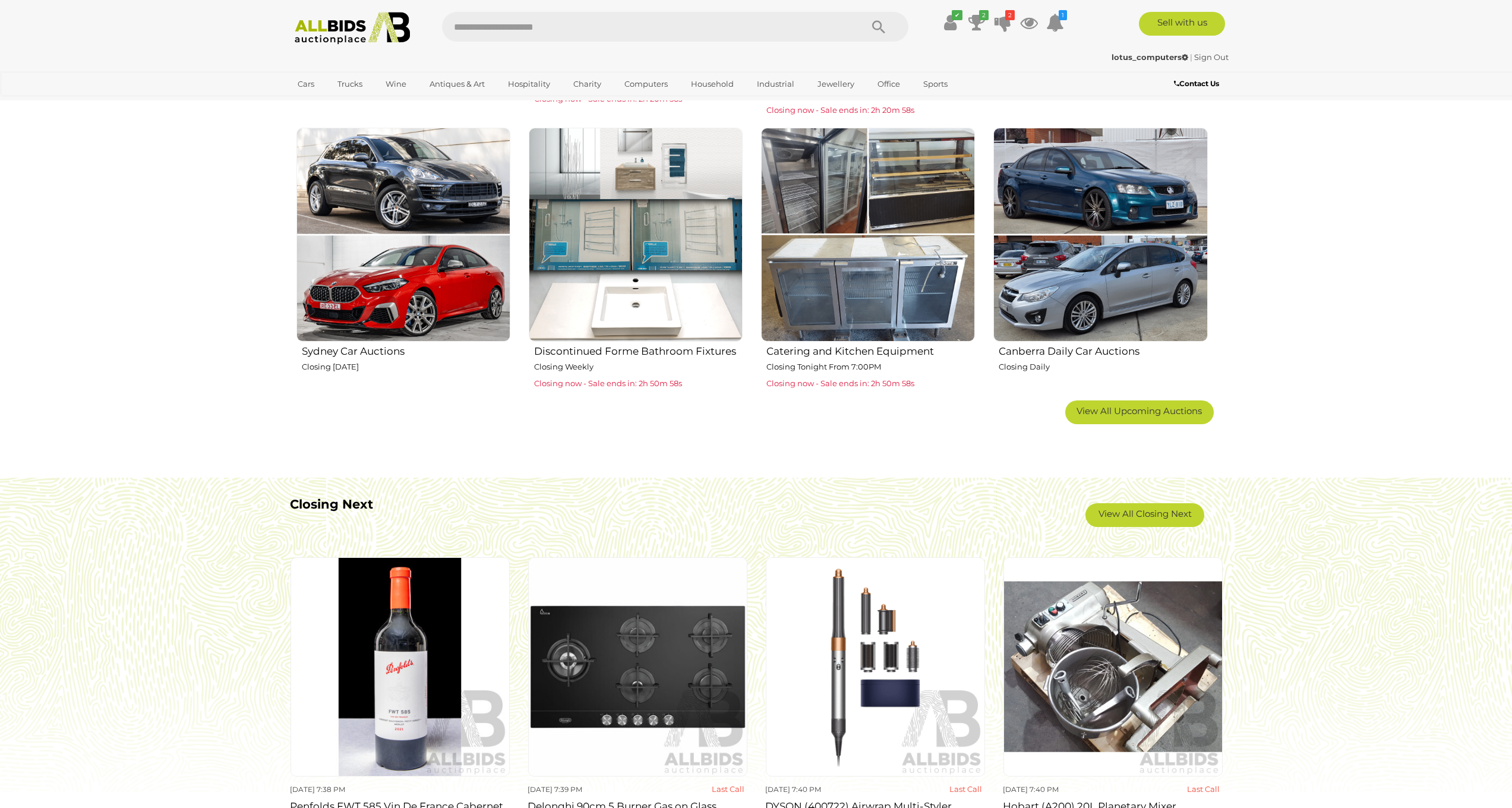
scroll to position [818, 0]
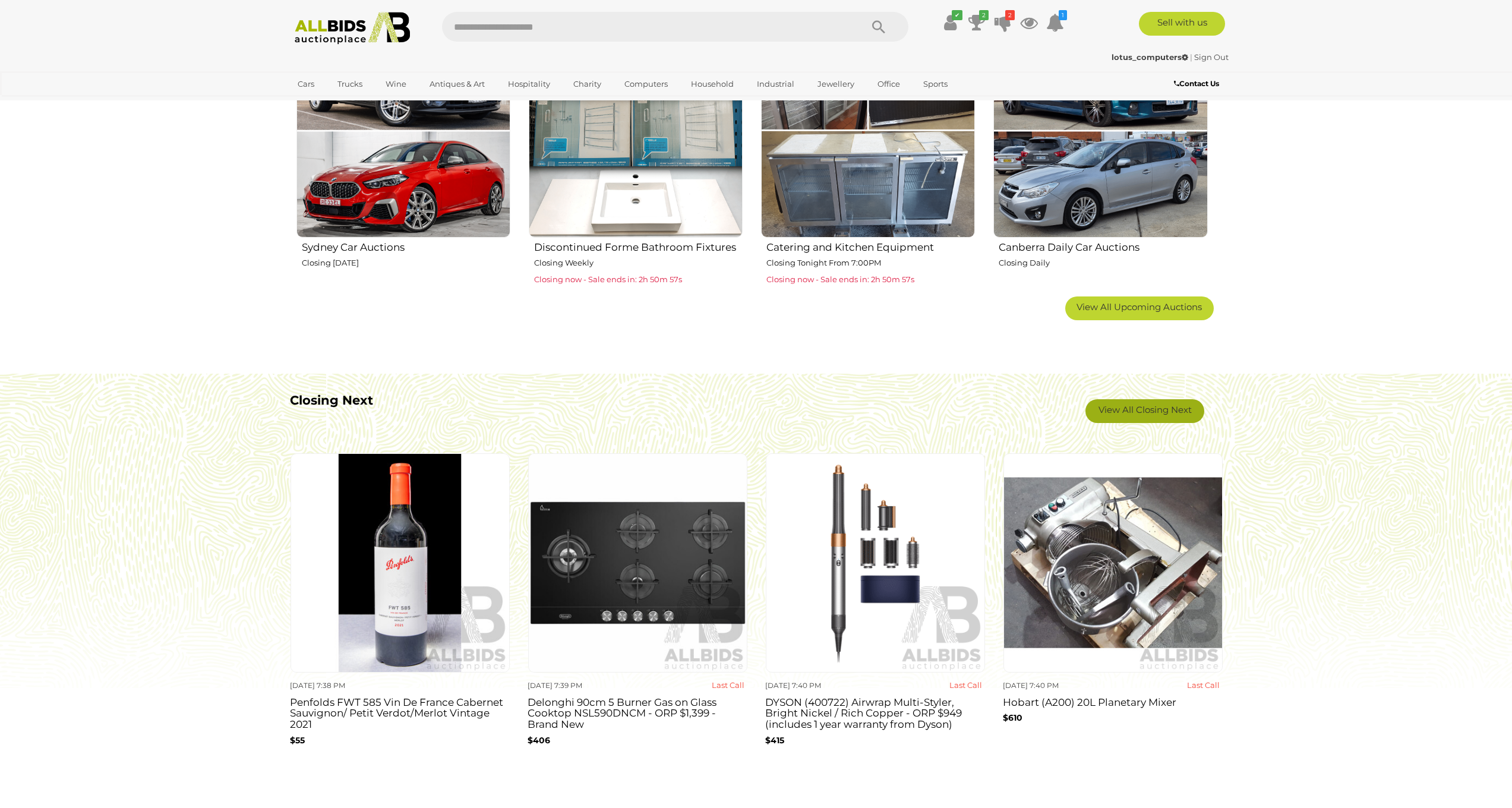
click at [1143, 409] on link "View All Closing Next" at bounding box center [1145, 411] width 119 height 24
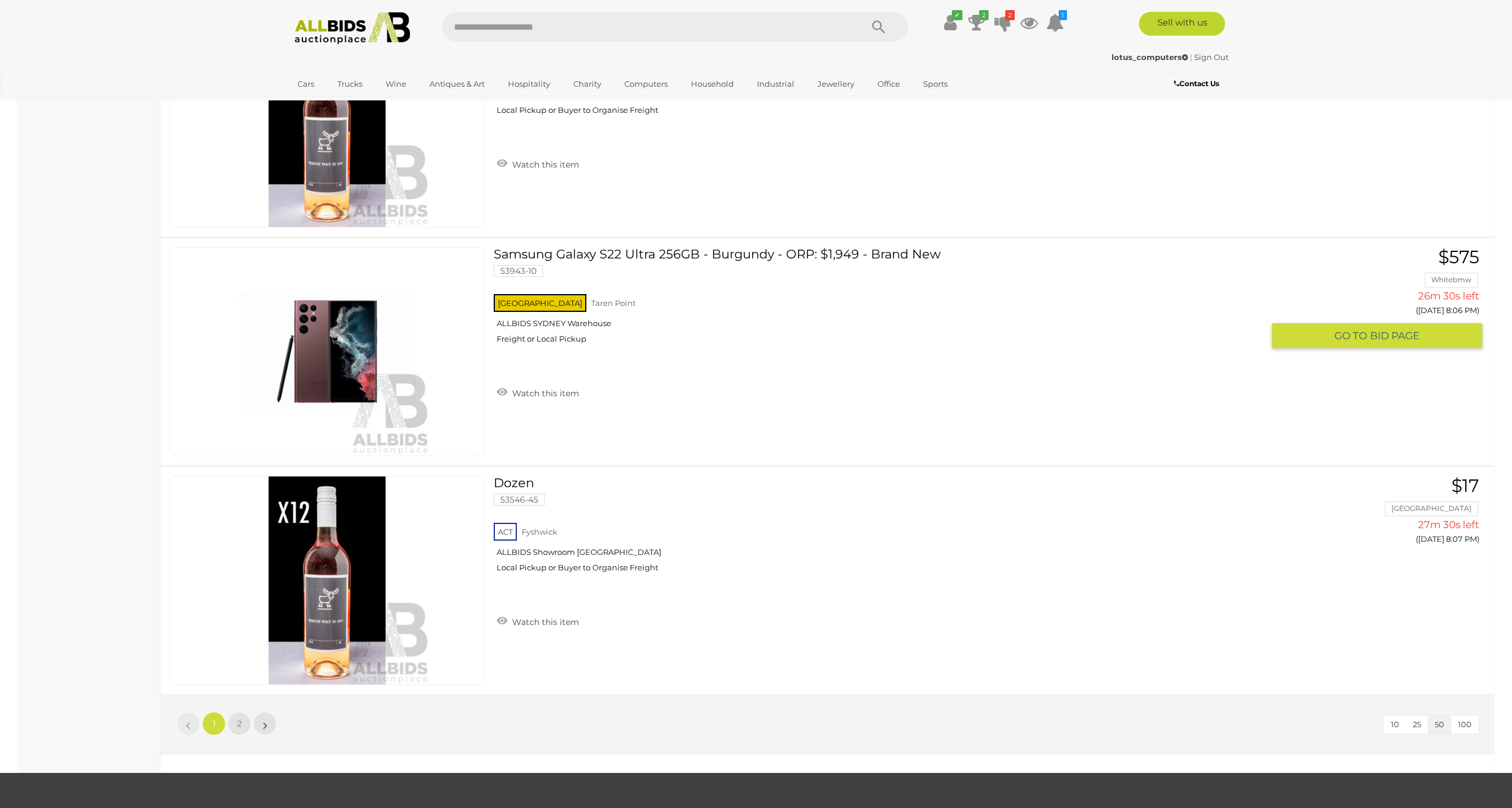
scroll to position [11152, 0]
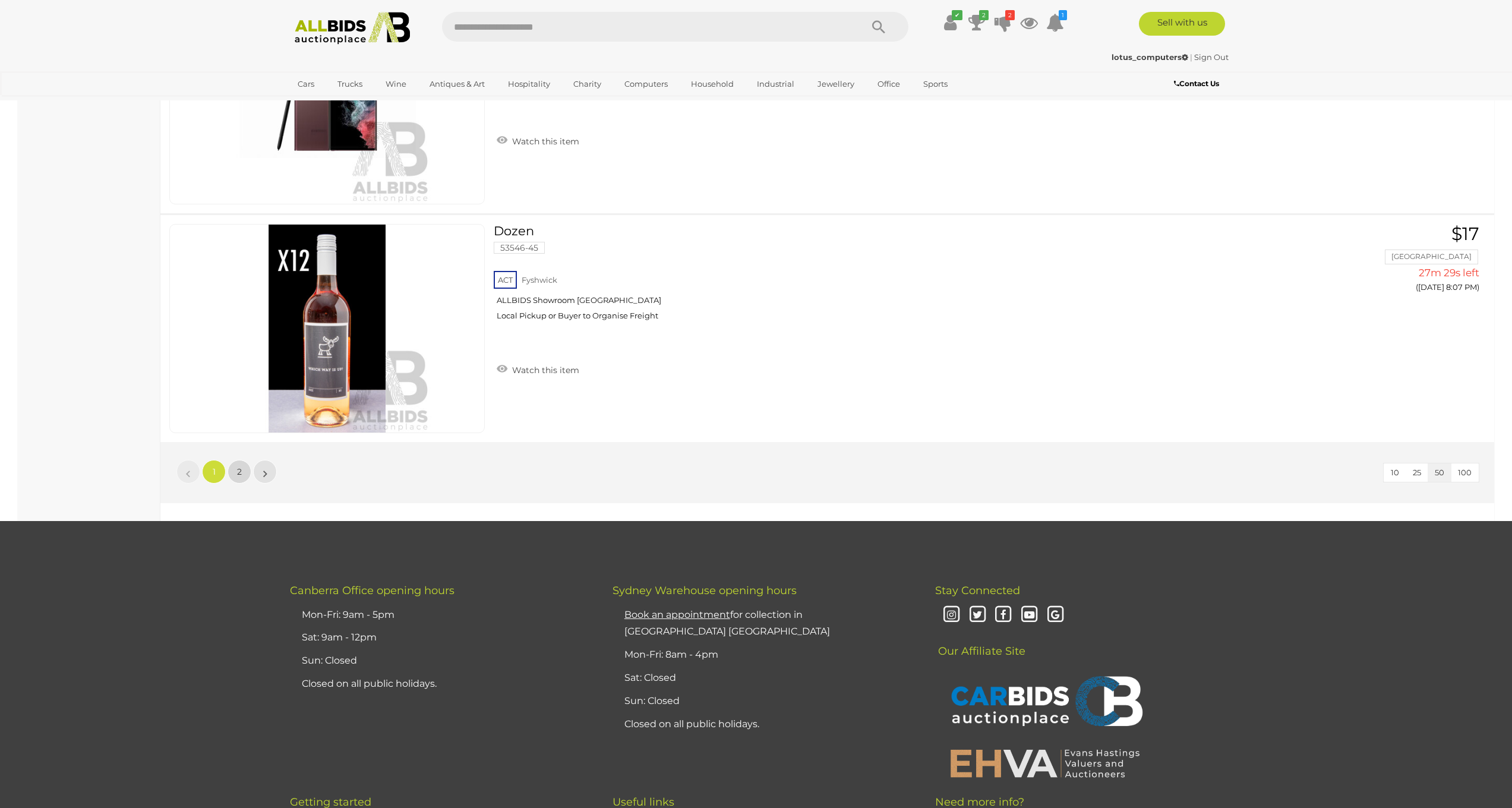
click at [228, 474] on link "2" at bounding box center [240, 472] width 24 height 24
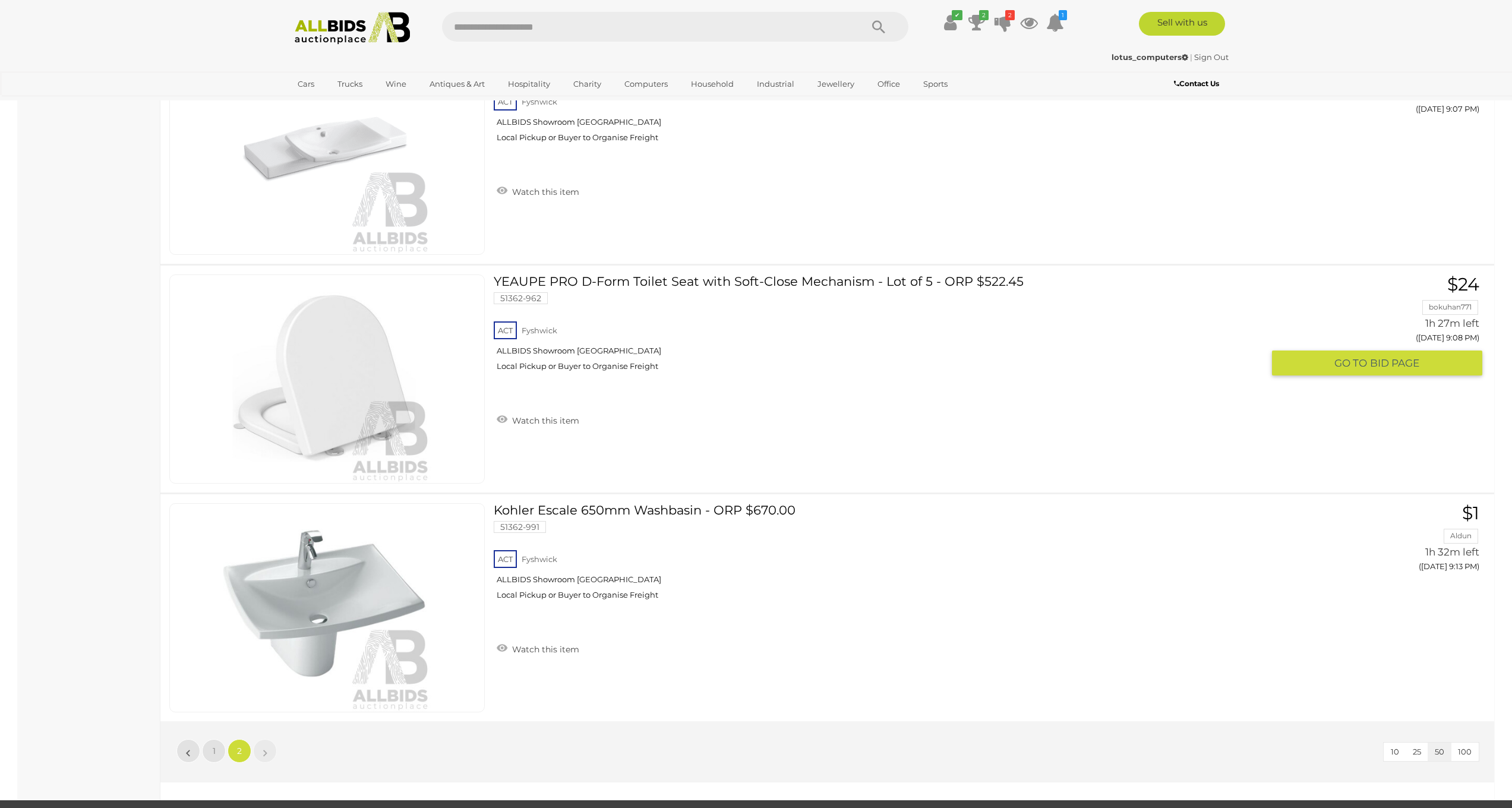
scroll to position [9582, 0]
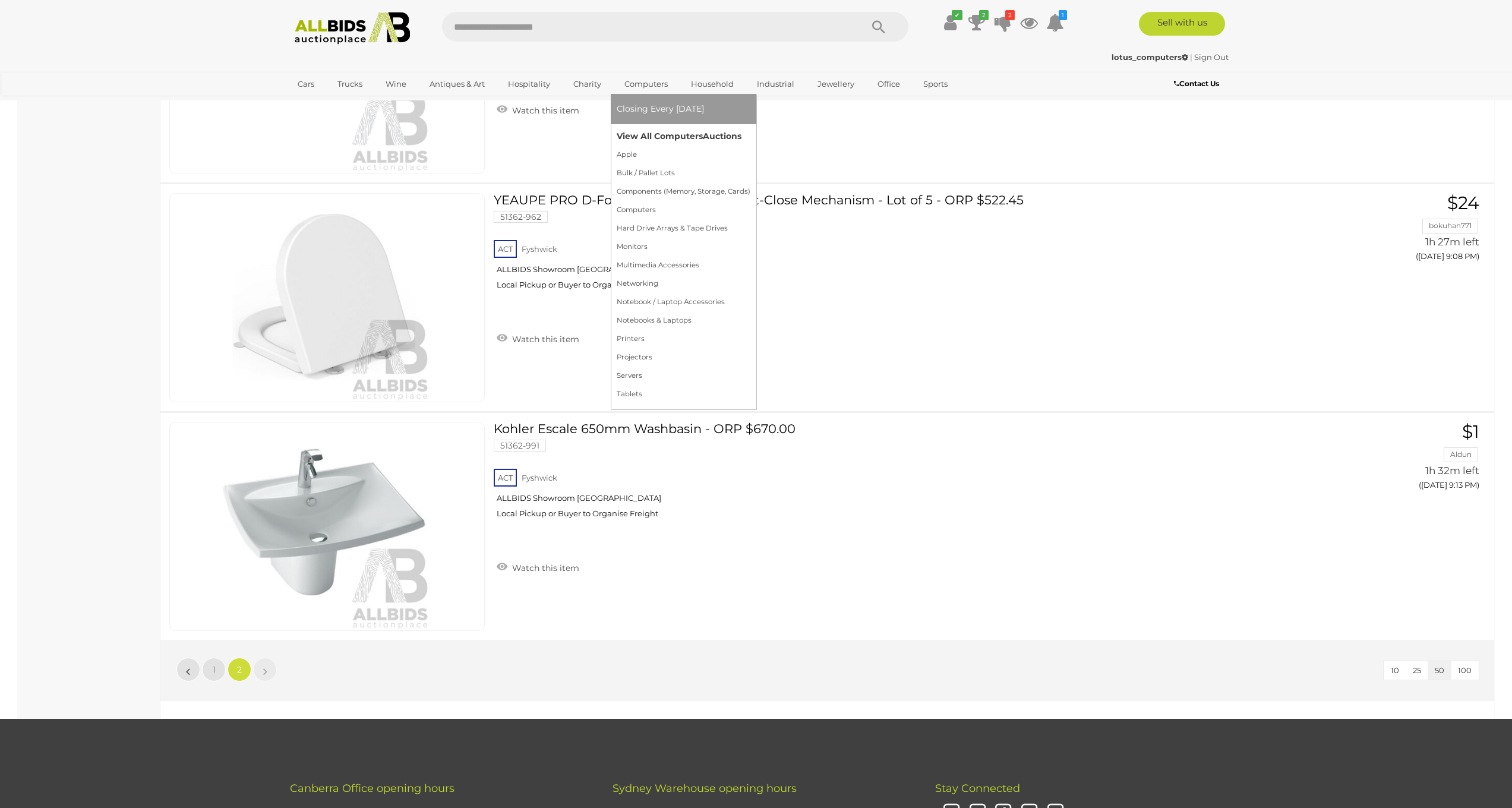
click at [652, 129] on link "View All Computers Auctions" at bounding box center [684, 136] width 134 height 19
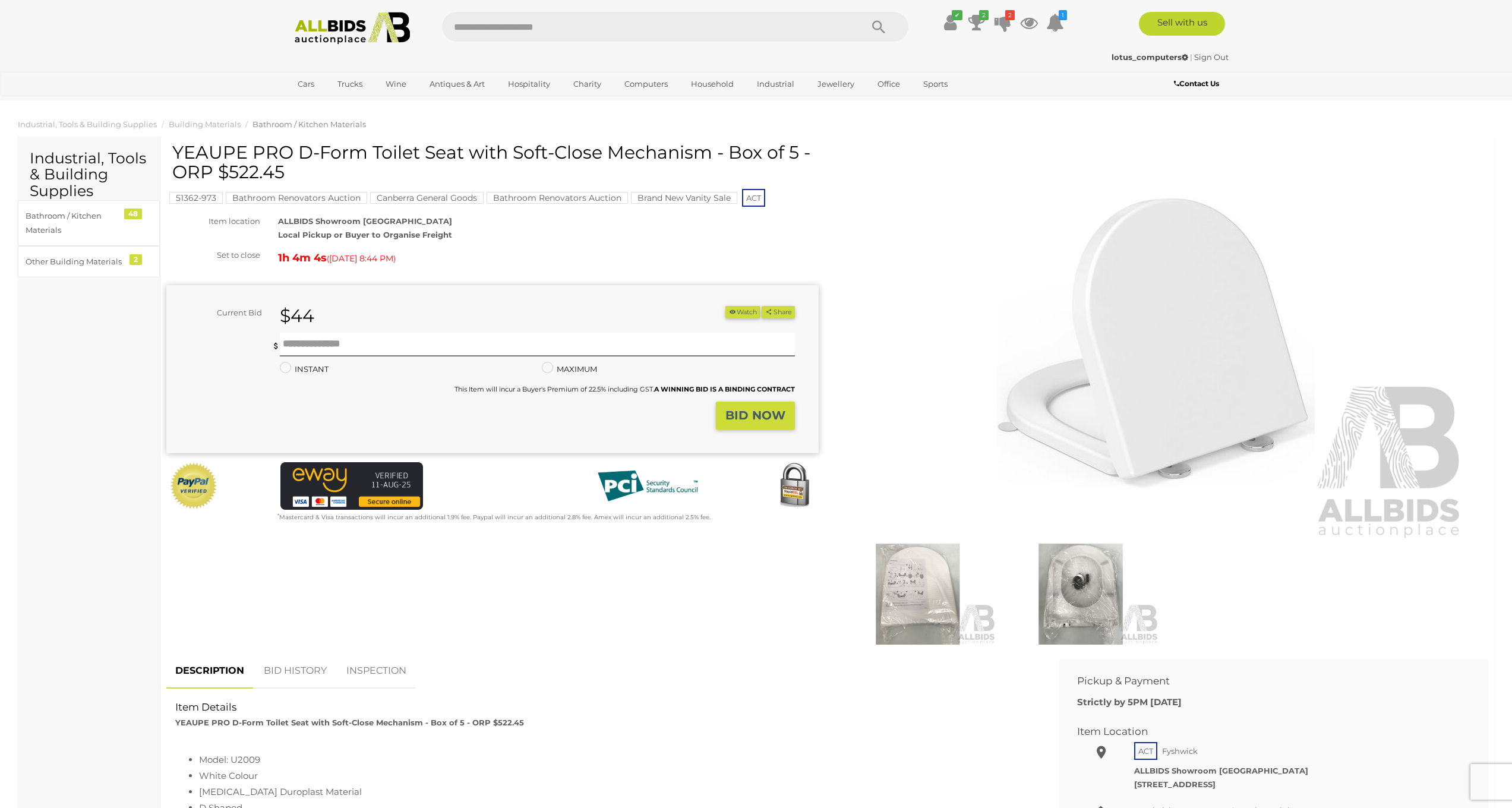
drag, startPoint x: 175, startPoint y: 149, endPoint x: 713, endPoint y: 148, distance: 538.0
click at [713, 148] on h1 "YEAUPE PRO D-Form Toilet Seat with Soft-Close Mechanism - Box of 5 - ORP $522.45" at bounding box center [494, 163] width 643 height 39
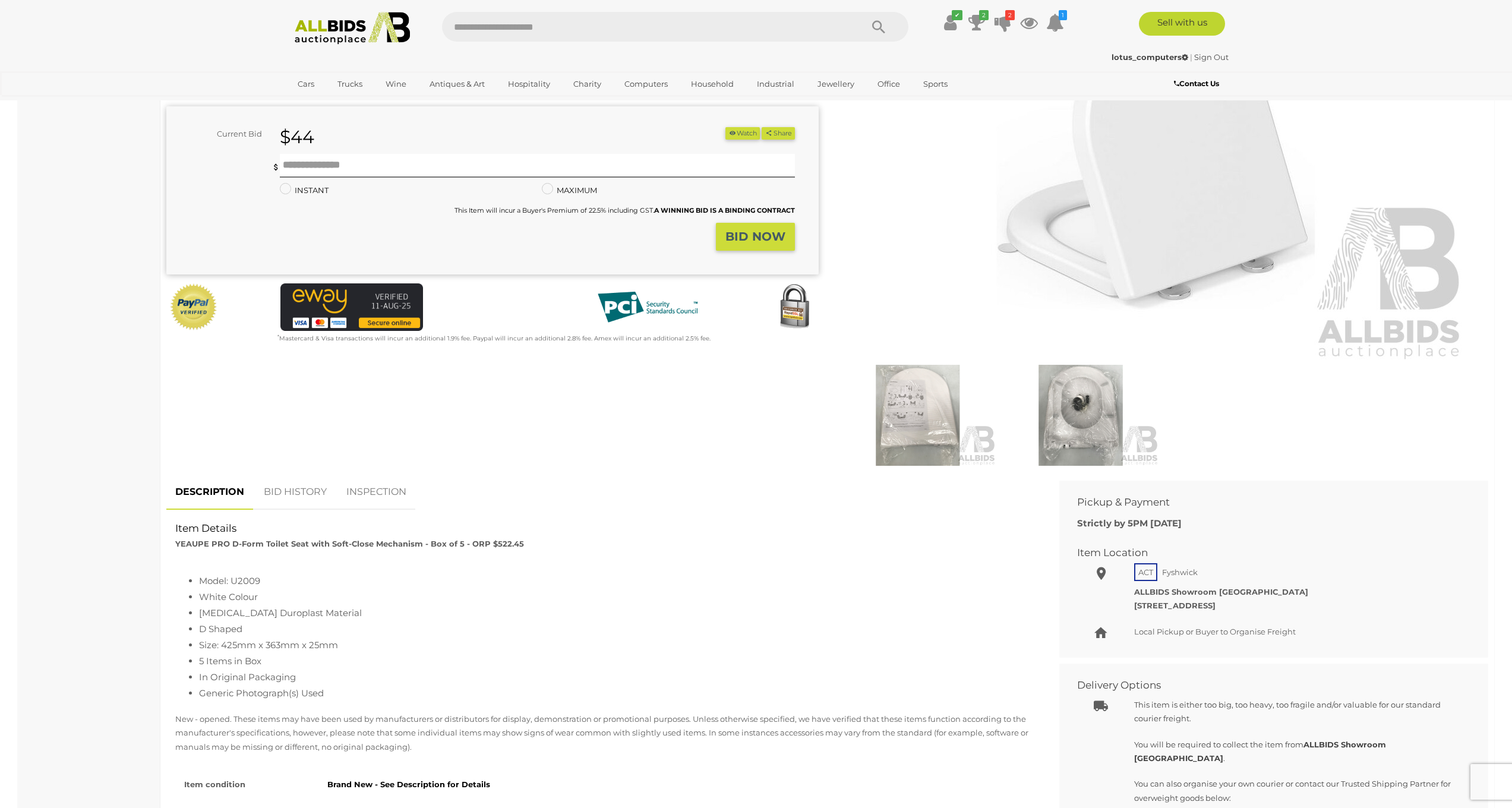
scroll to position [359, 0]
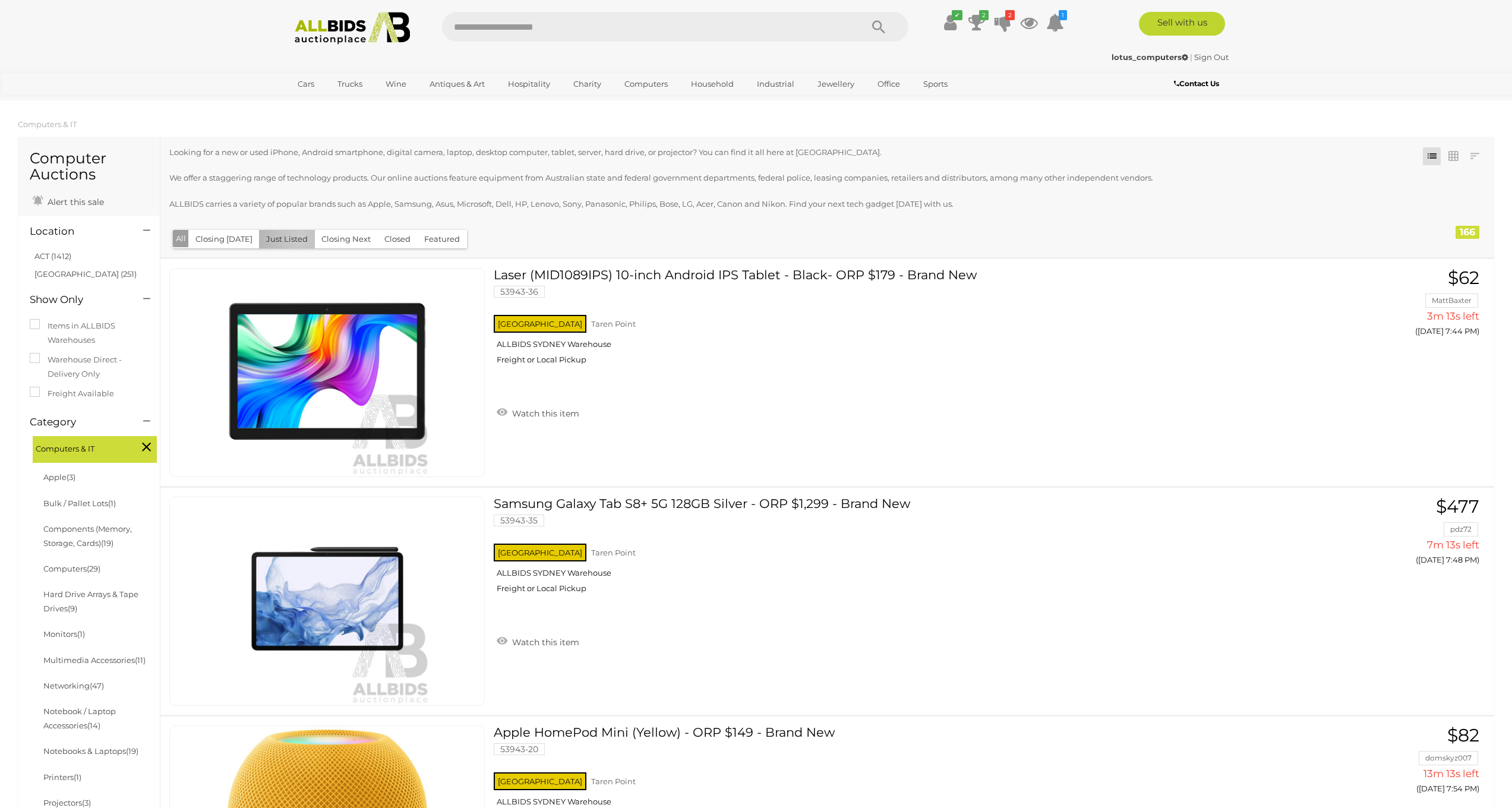
click at [295, 237] on button "Just Listed" at bounding box center [286, 239] width 56 height 19
